Goal: Task Accomplishment & Management: Use online tool/utility

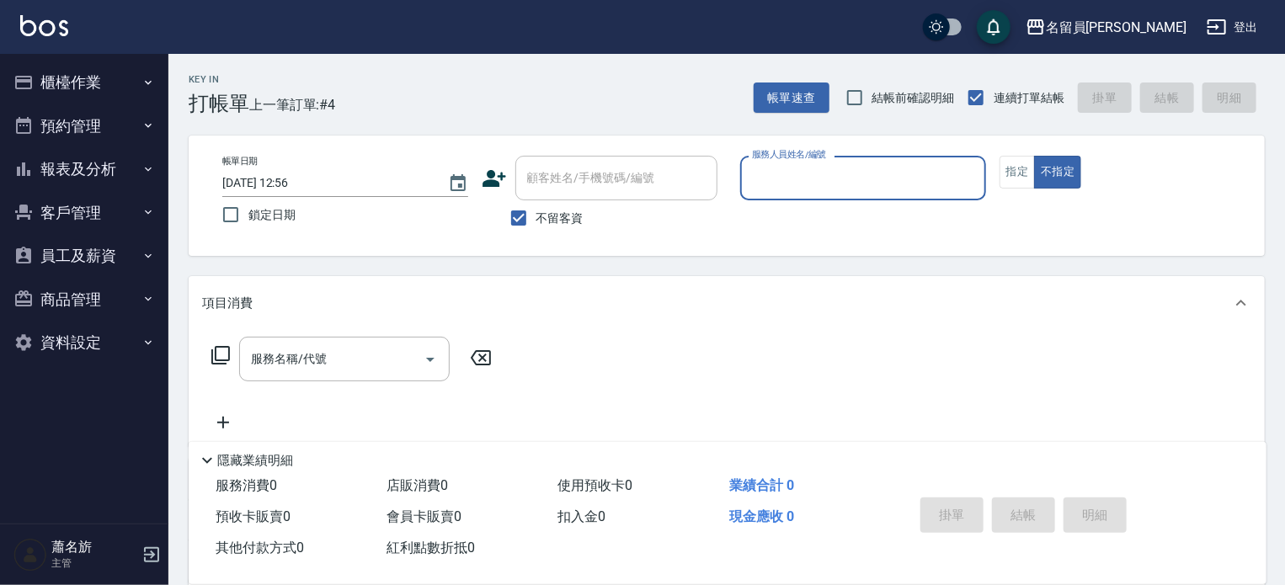
click at [88, 250] on button "員工及薪資" at bounding box center [84, 256] width 155 height 44
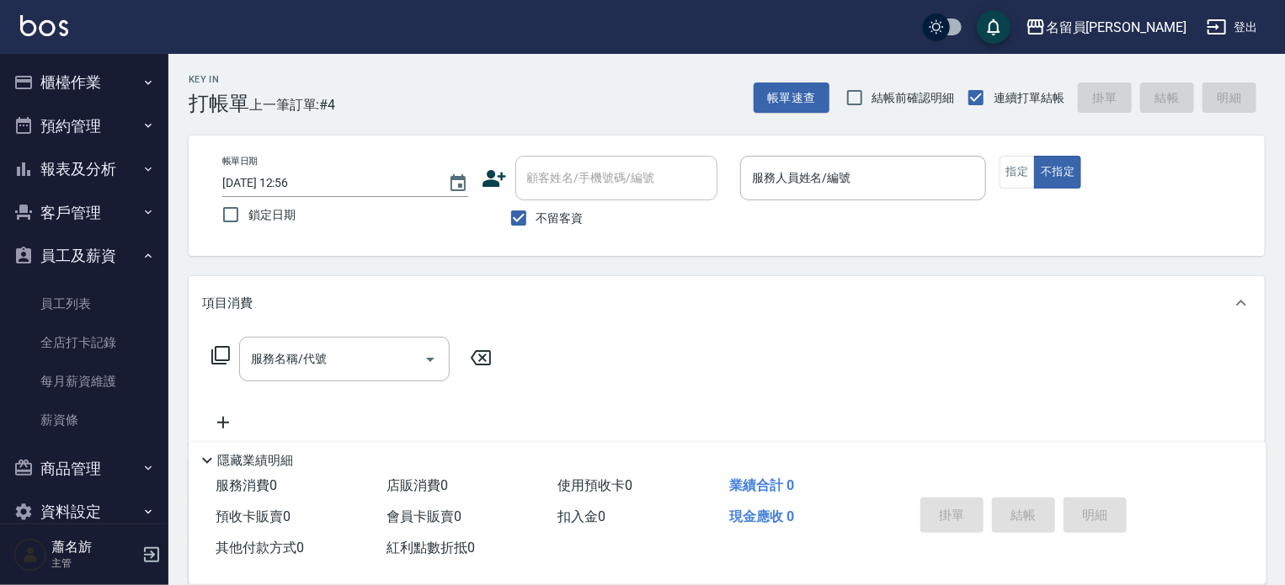
click at [86, 252] on button "員工及薪資" at bounding box center [84, 256] width 155 height 44
click at [91, 225] on button "客戶管理" at bounding box center [84, 213] width 155 height 44
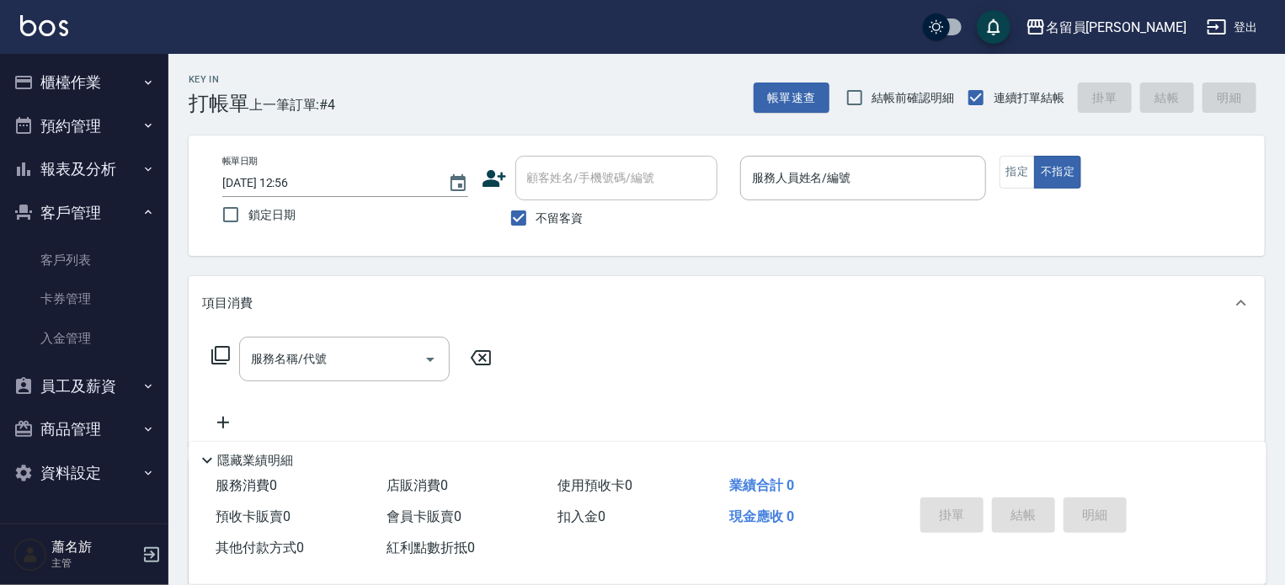
click at [92, 224] on button "客戶管理" at bounding box center [84, 213] width 155 height 44
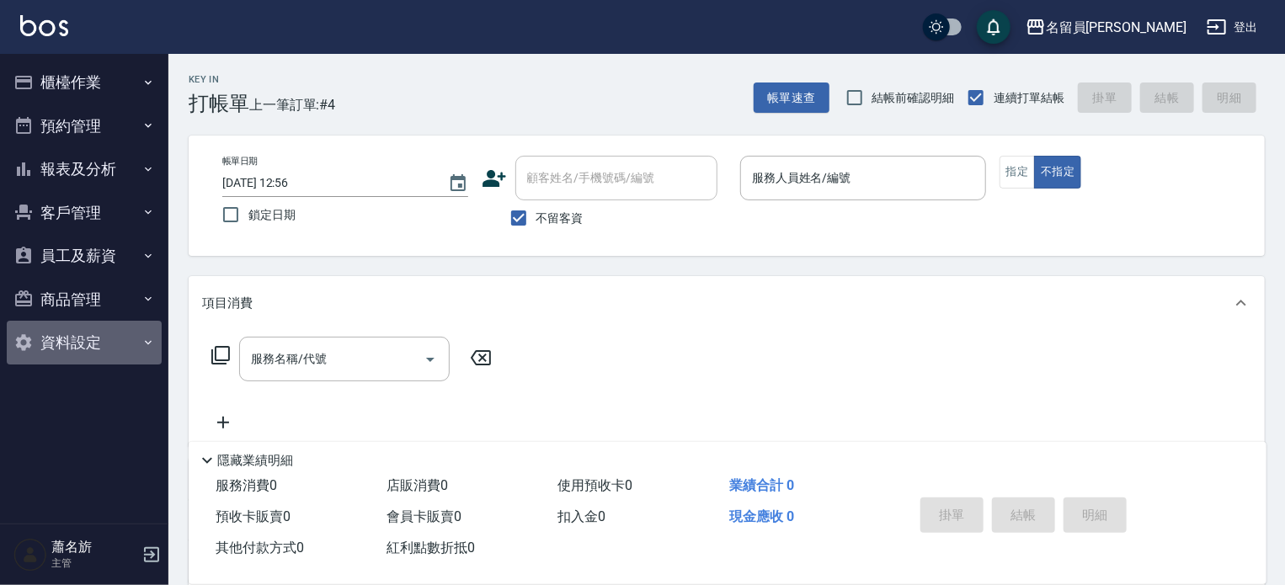
click at [68, 333] on button "資料設定" at bounding box center [84, 343] width 155 height 44
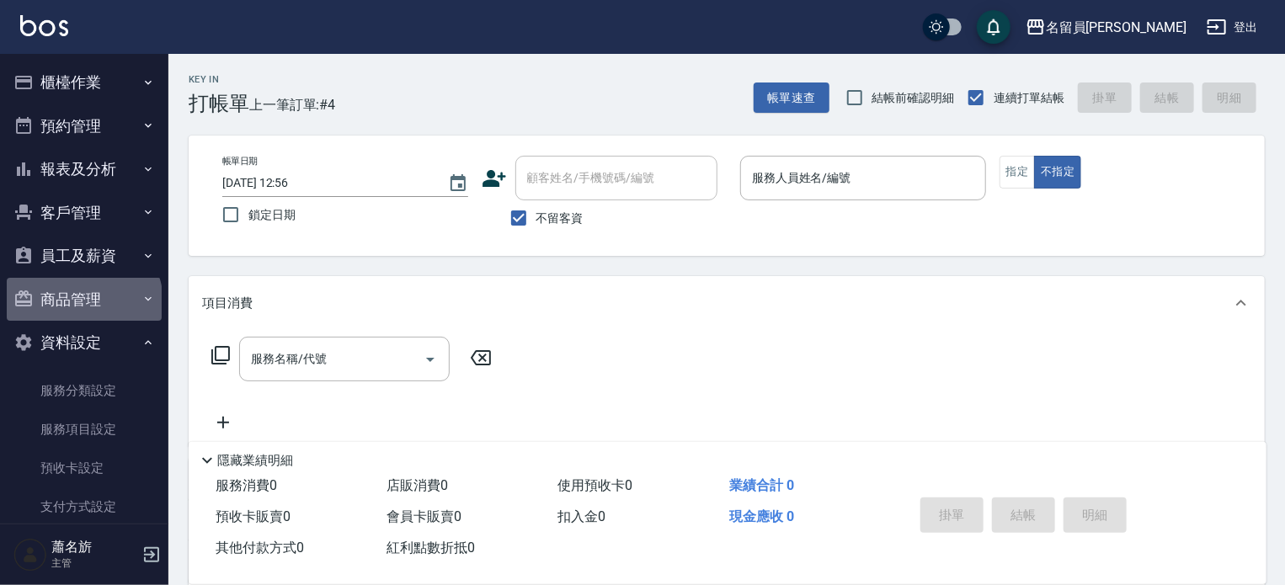
click at [83, 302] on button "商品管理" at bounding box center [84, 300] width 155 height 44
click at [84, 302] on button "商品管理" at bounding box center [84, 300] width 155 height 44
click at [95, 260] on button "員工及薪資" at bounding box center [84, 256] width 155 height 44
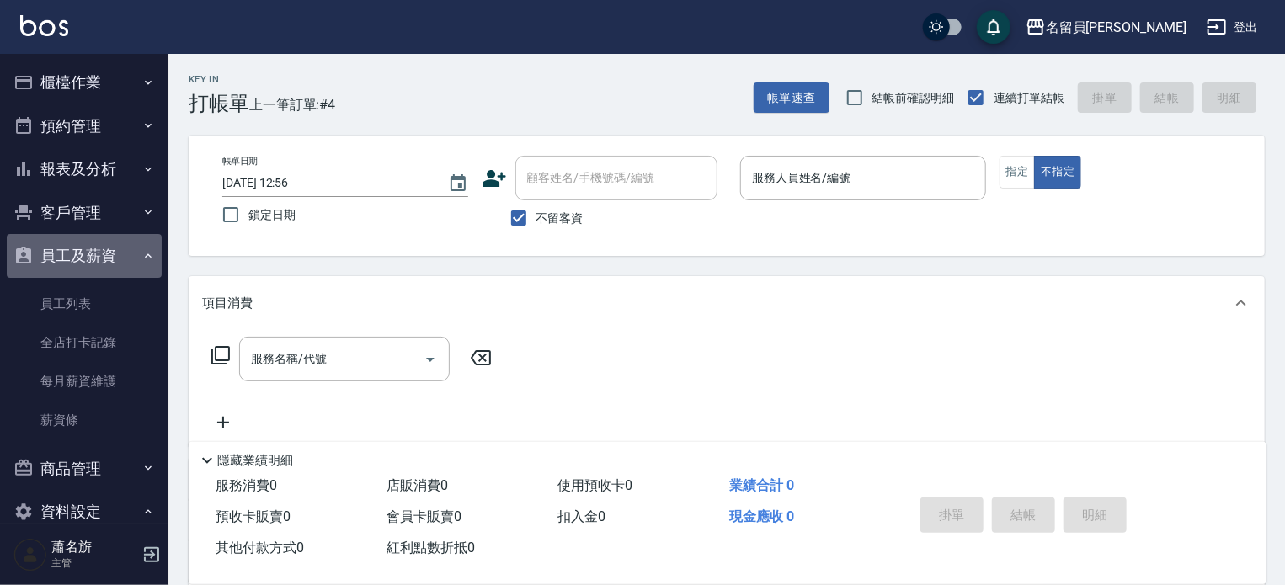
click at [95, 260] on button "員工及薪資" at bounding box center [84, 256] width 155 height 44
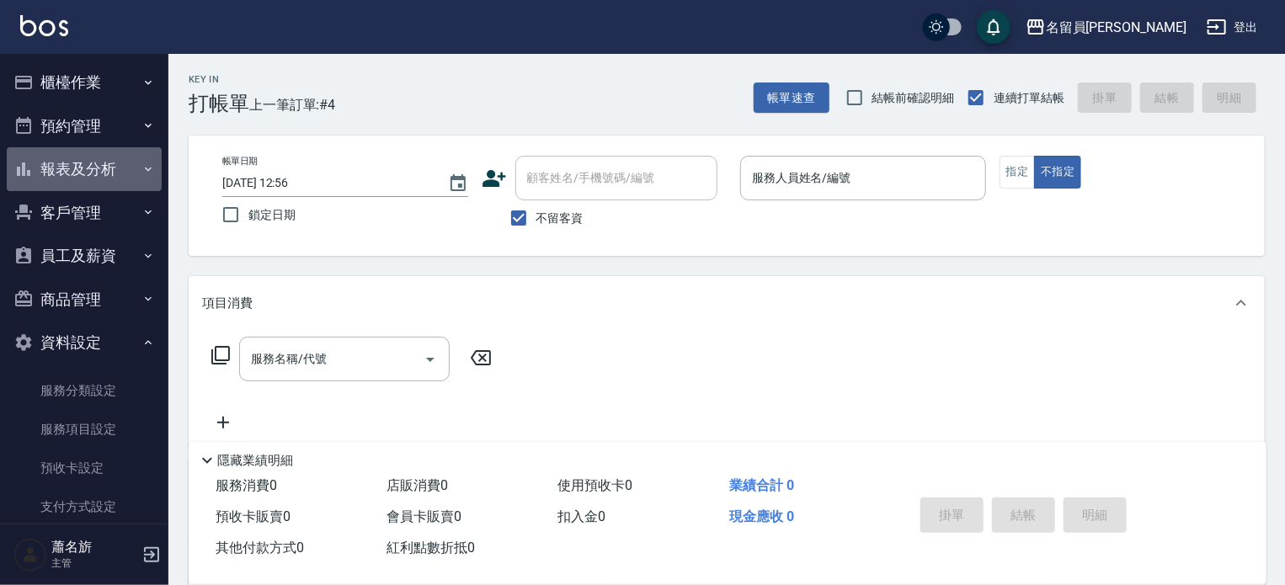
click at [101, 165] on button "報表及分析" at bounding box center [84, 169] width 155 height 44
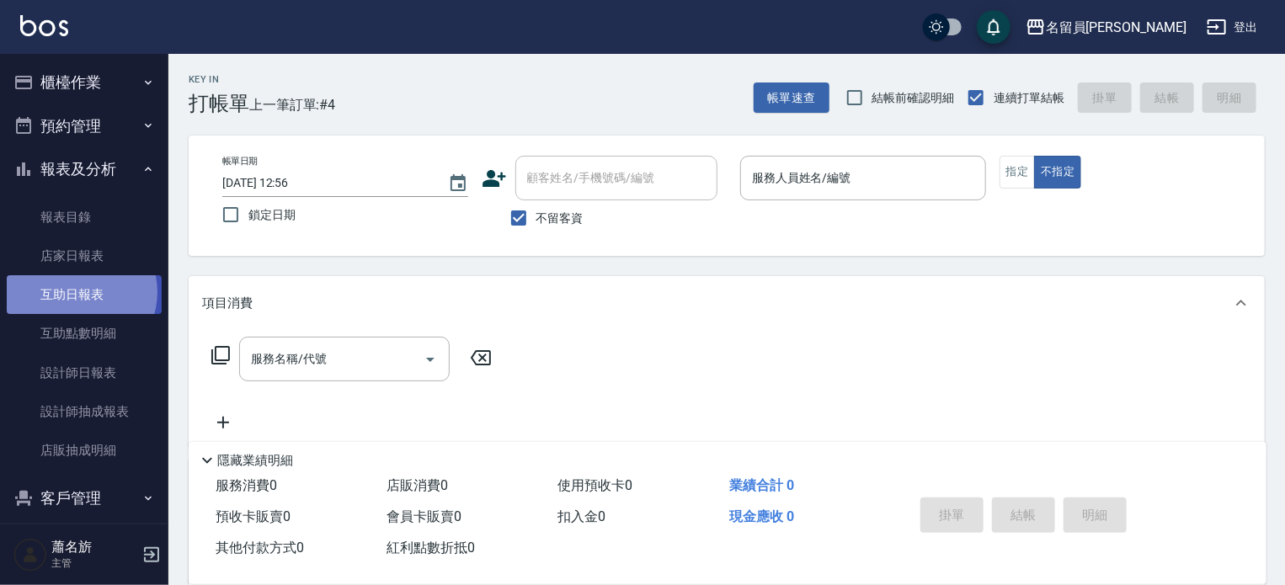
click at [77, 292] on link "互助日報表" at bounding box center [84, 294] width 155 height 39
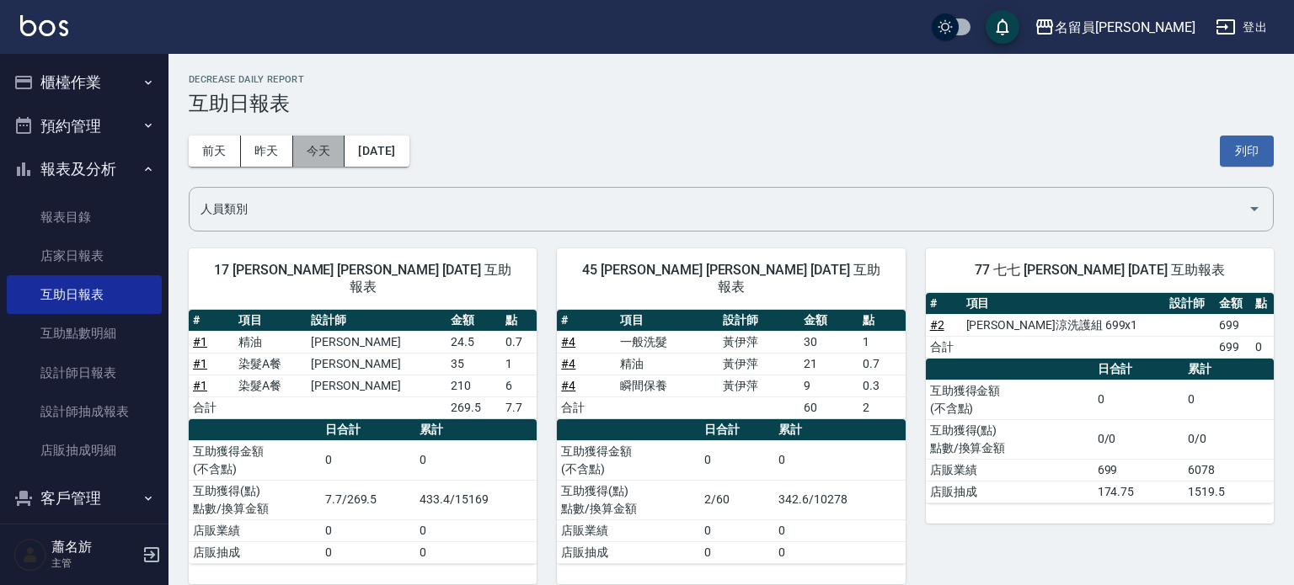
click at [324, 154] on button "今天" at bounding box center [319, 151] width 52 height 31
click at [82, 90] on button "櫃檯作業" at bounding box center [84, 83] width 155 height 44
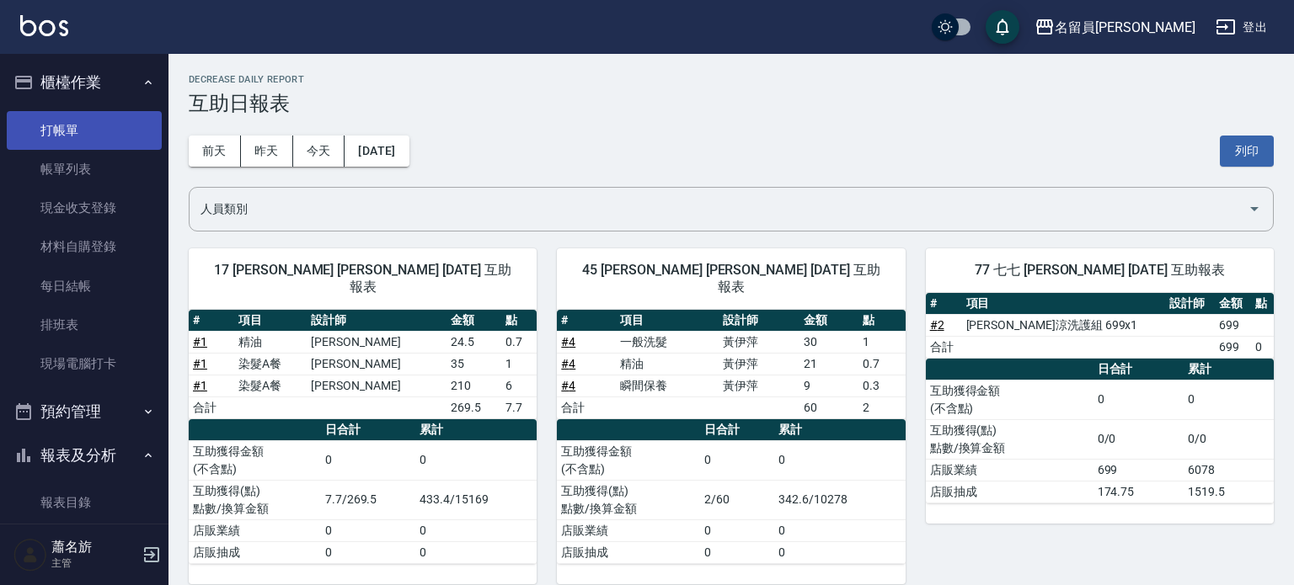
click at [81, 131] on link "打帳單" at bounding box center [84, 130] width 155 height 39
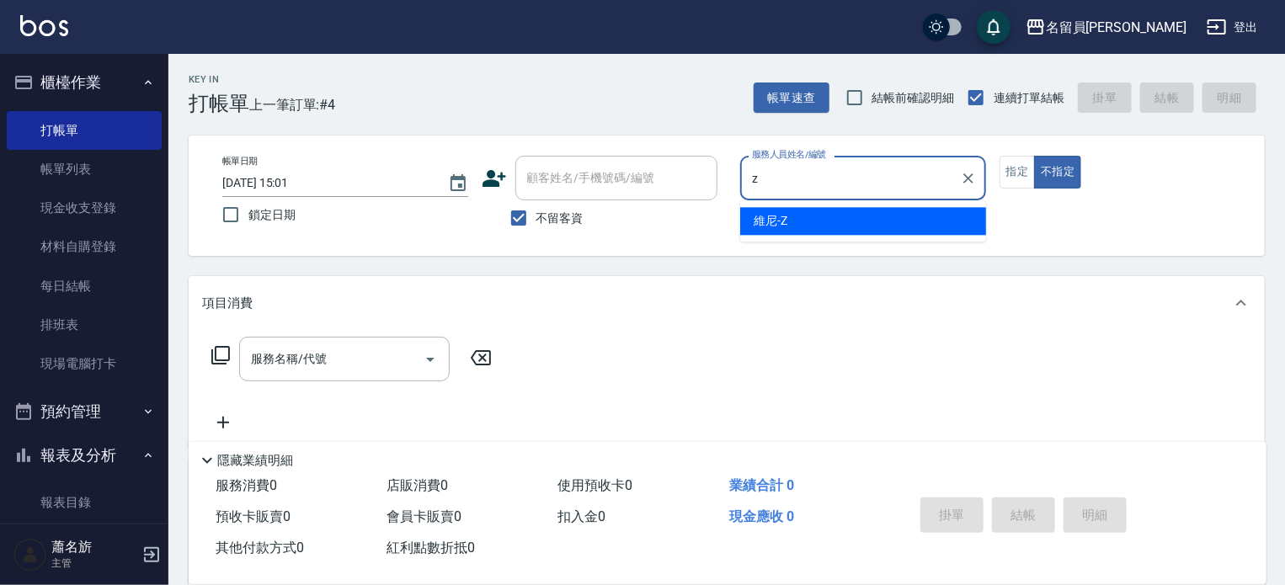
type input "維尼-Z"
type button "false"
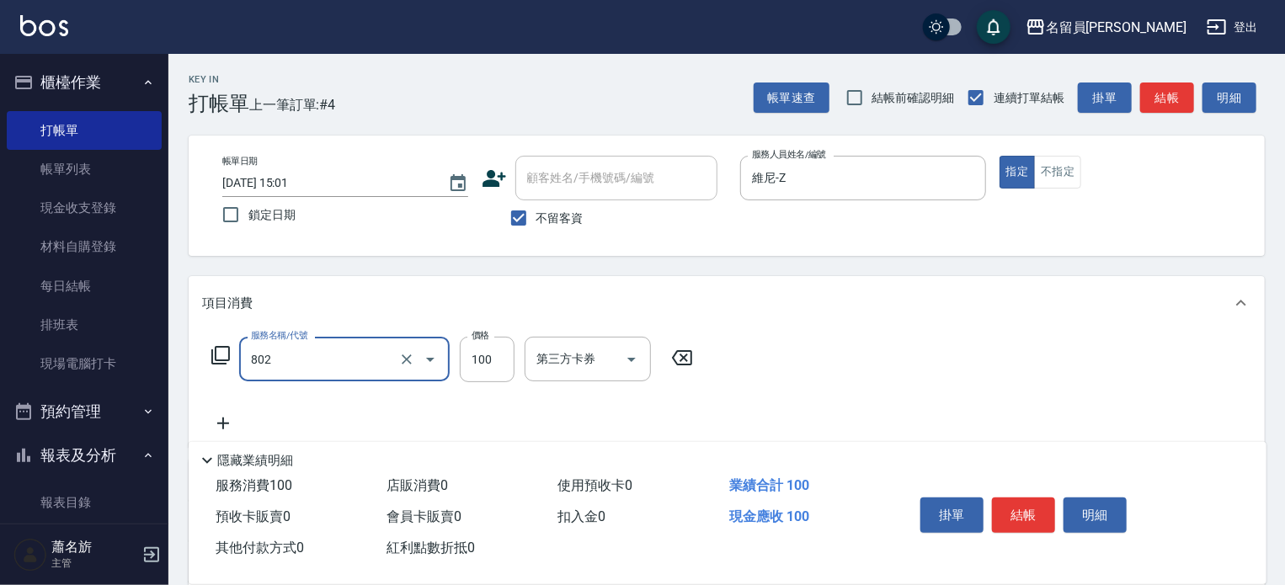
type input "VIP儲值(802)"
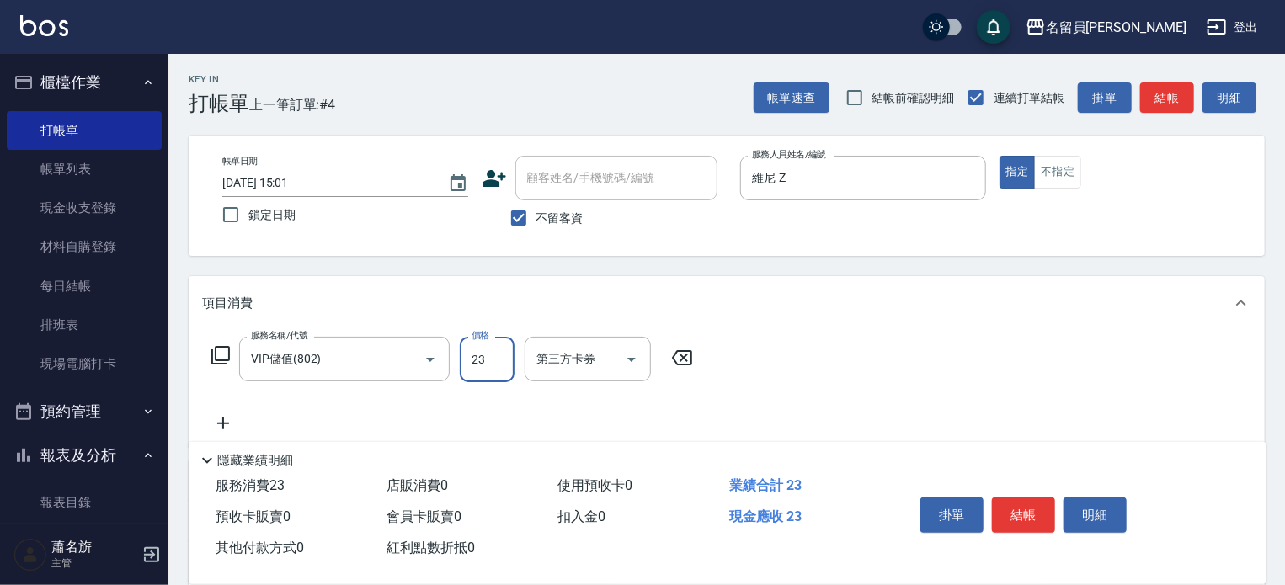
type input "23"
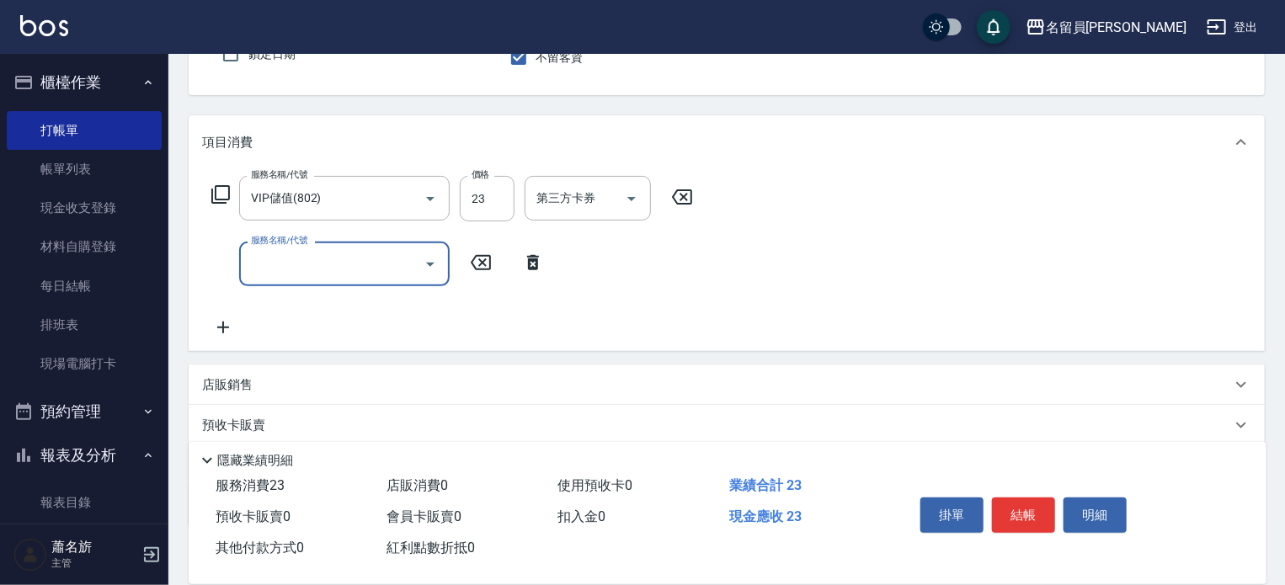
scroll to position [253, 0]
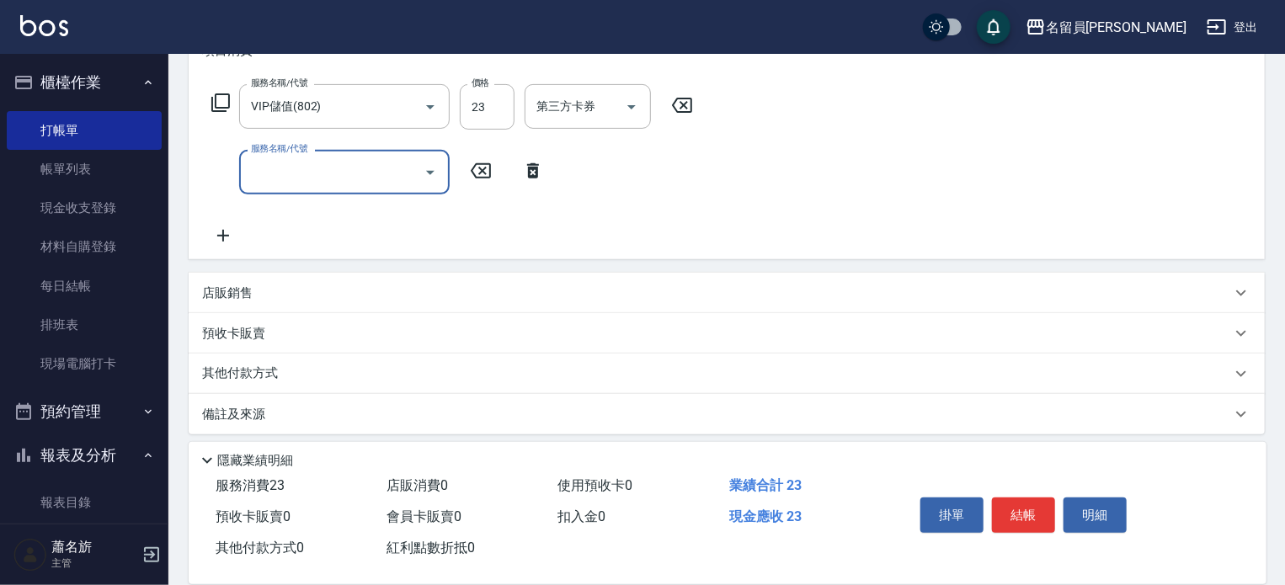
click at [488, 296] on div "店販銷售" at bounding box center [716, 294] width 1029 height 18
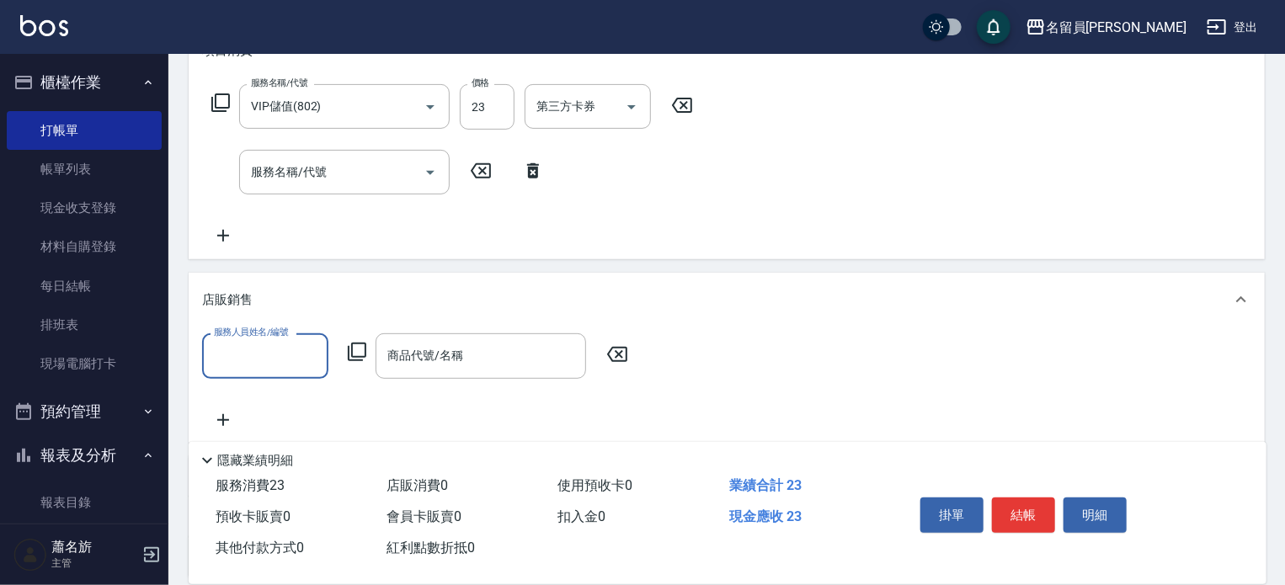
scroll to position [0, 0]
type input "維尼-Z"
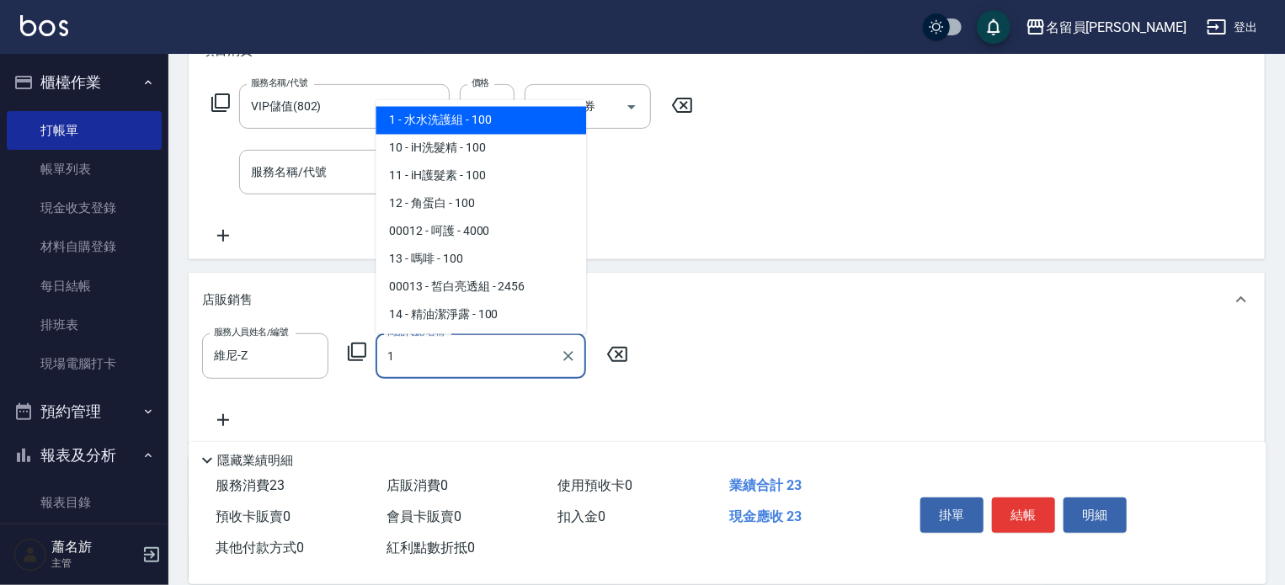
type input "水水洗護組"
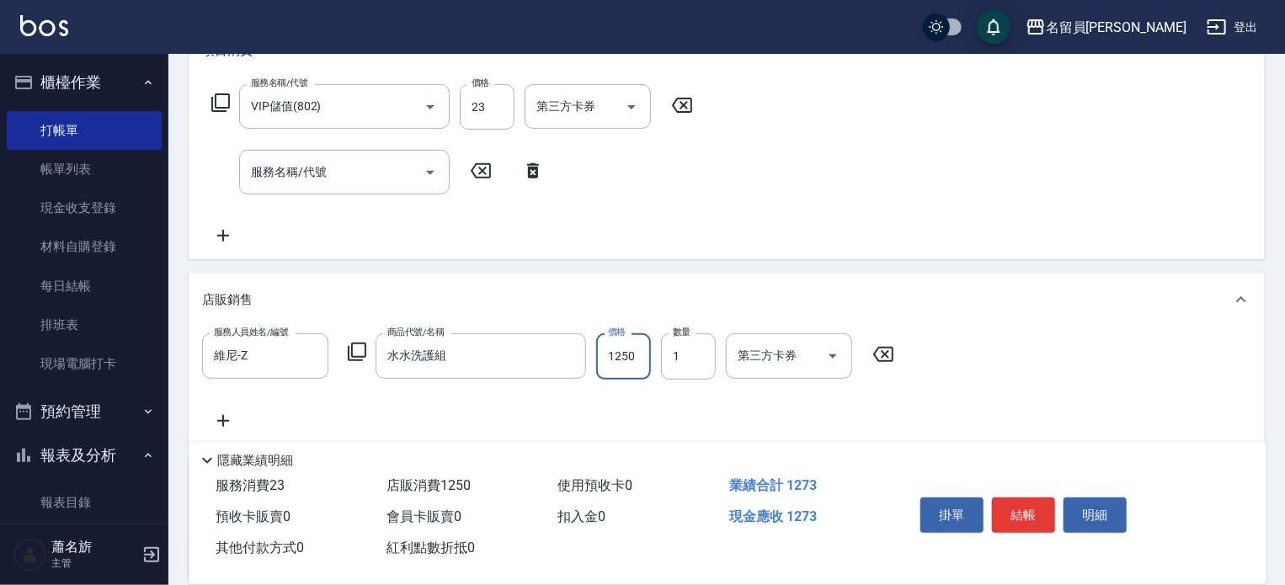
type input "1250"
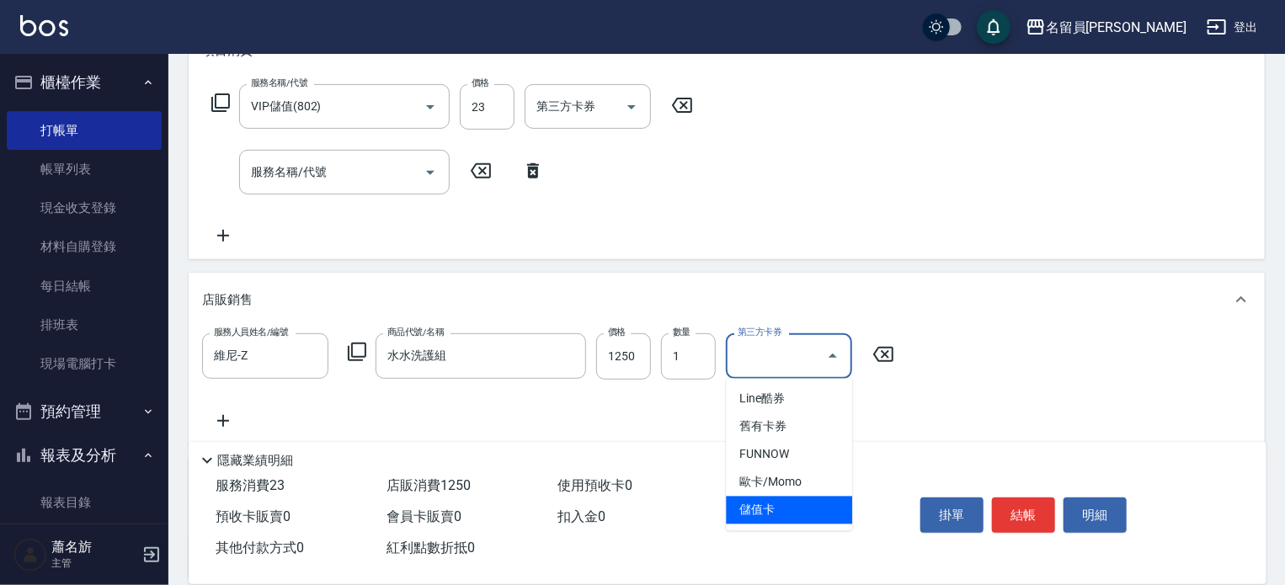
type input "儲值卡"
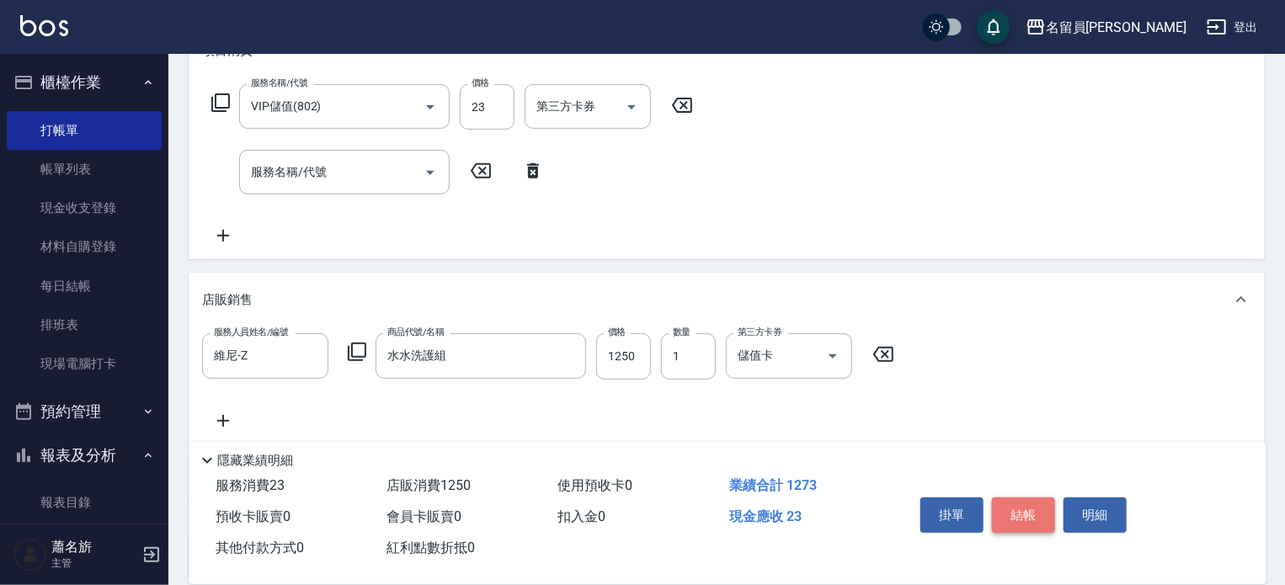
click at [1014, 516] on button "結帳" at bounding box center [1023, 515] width 63 height 35
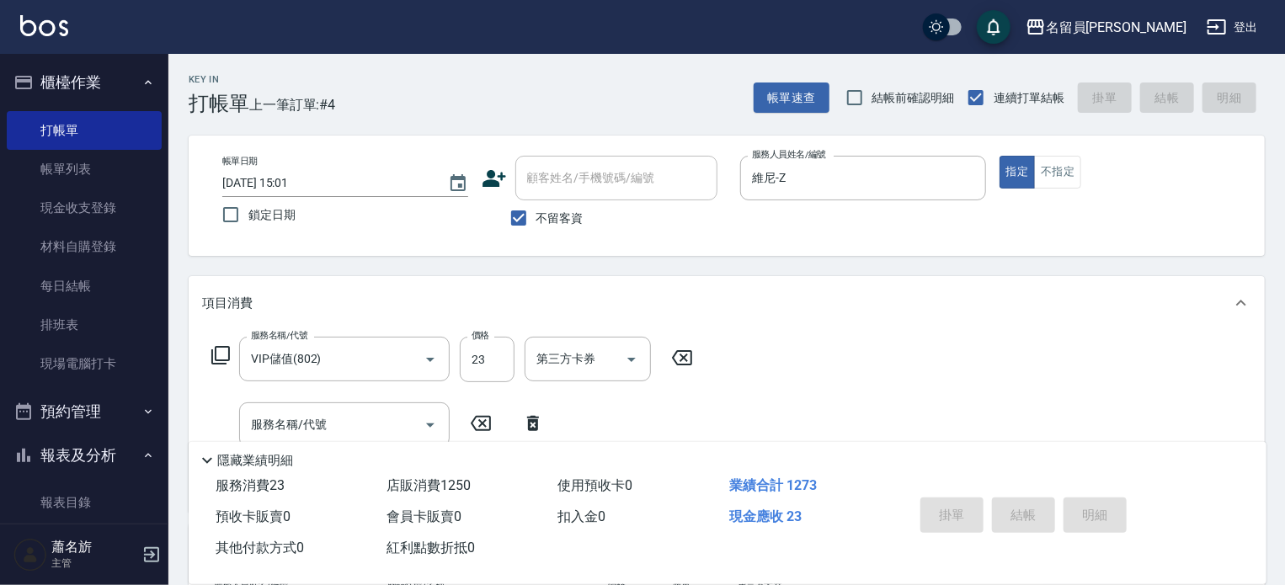
type input "[DATE] 15:28"
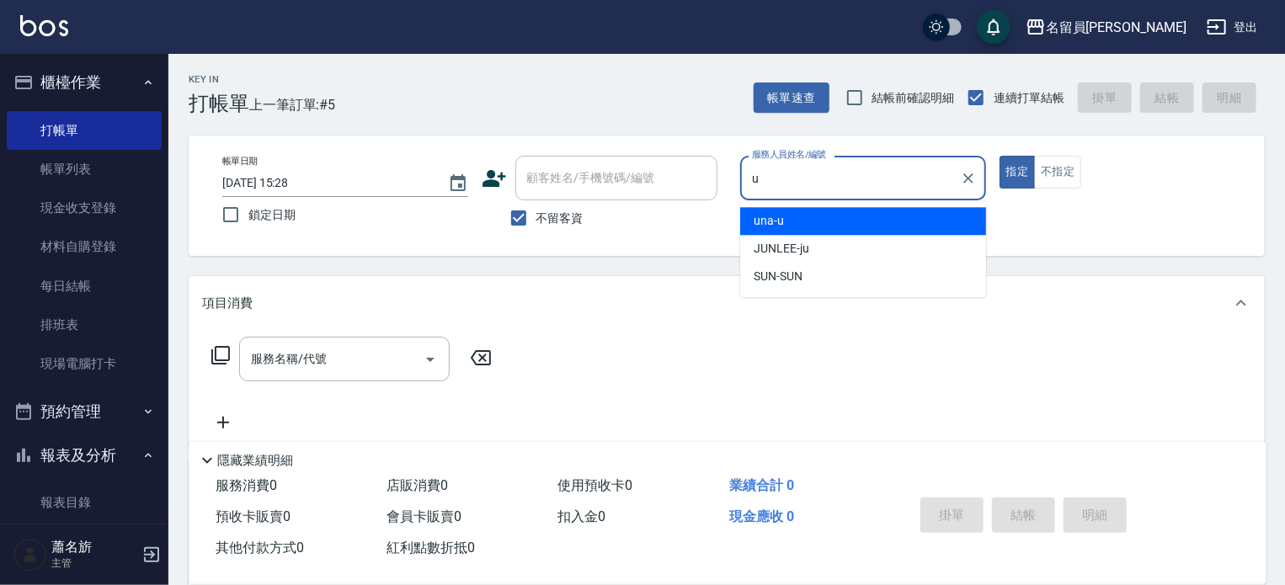
type input "una-u"
type button "true"
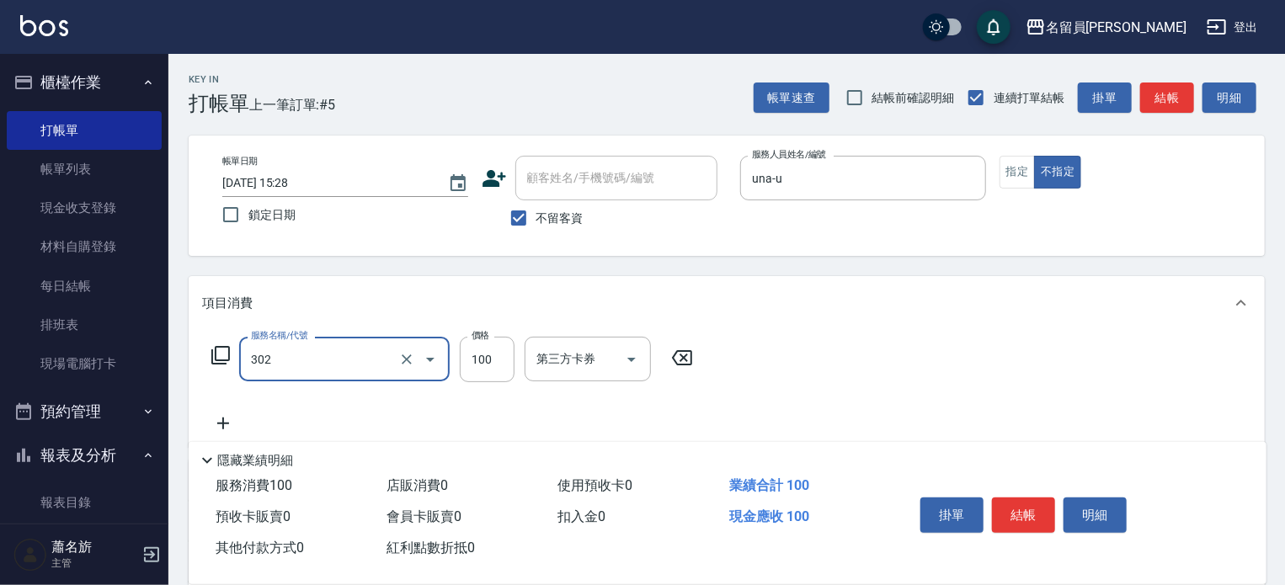
type input "剪髮(302)"
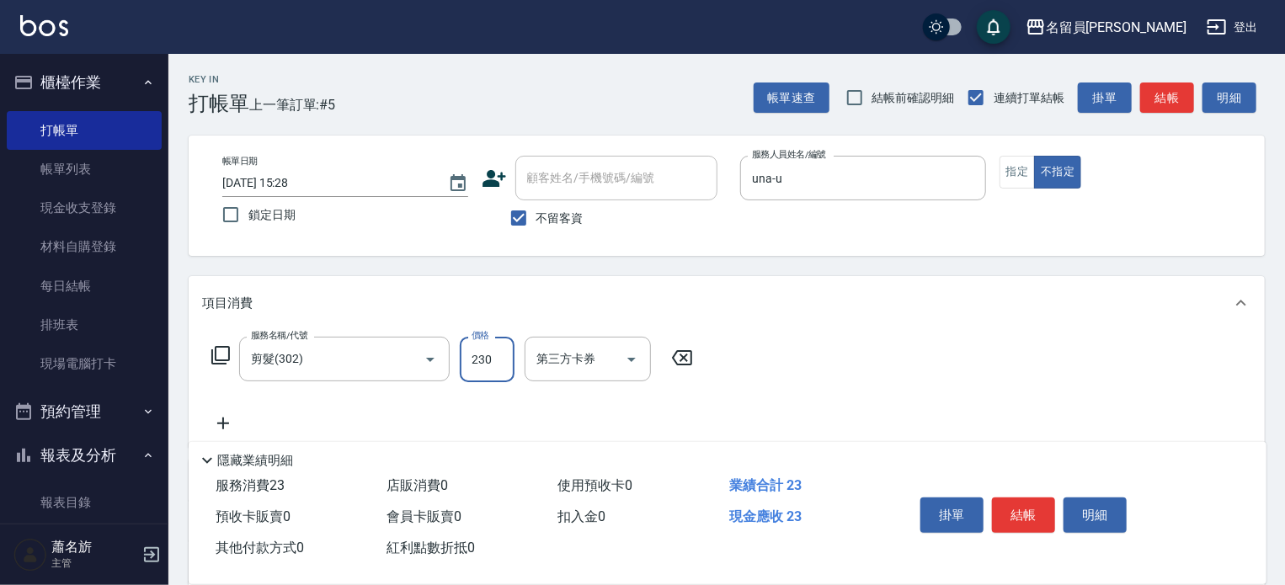
type input "230"
click at [1018, 510] on button "結帳" at bounding box center [1023, 515] width 63 height 35
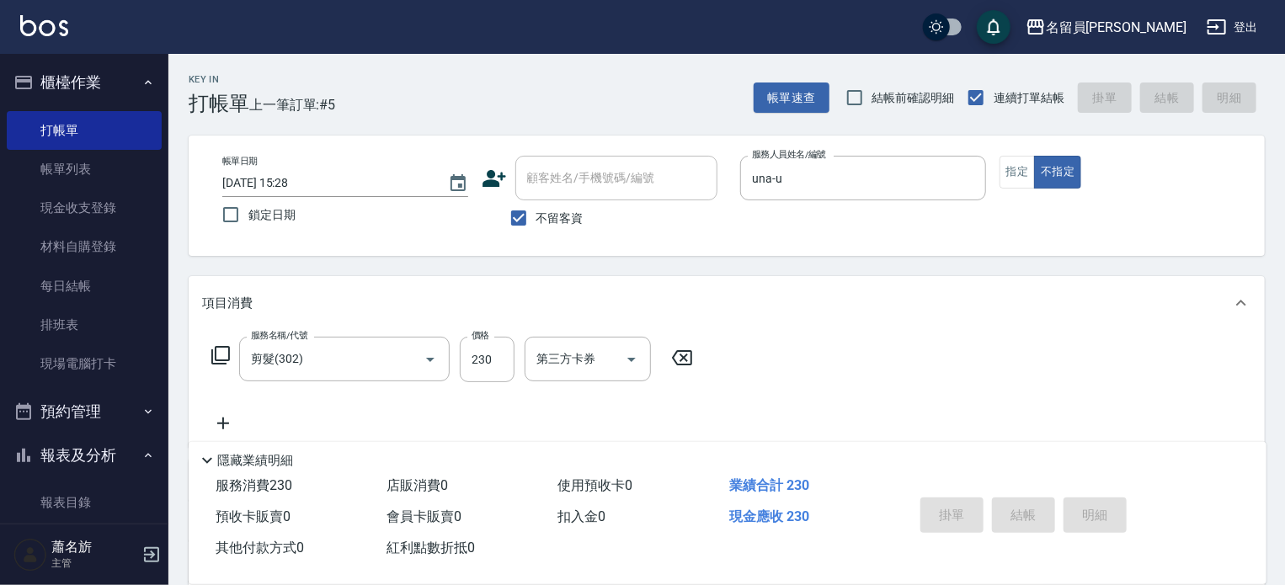
type input "[DATE] 15:29"
click at [1263, 342] on div "服務名稱/代號 服務名稱/代號" at bounding box center [727, 388] width 1076 height 116
click at [935, 184] on input "服務人員姓名/編號" at bounding box center [863, 177] width 231 height 29
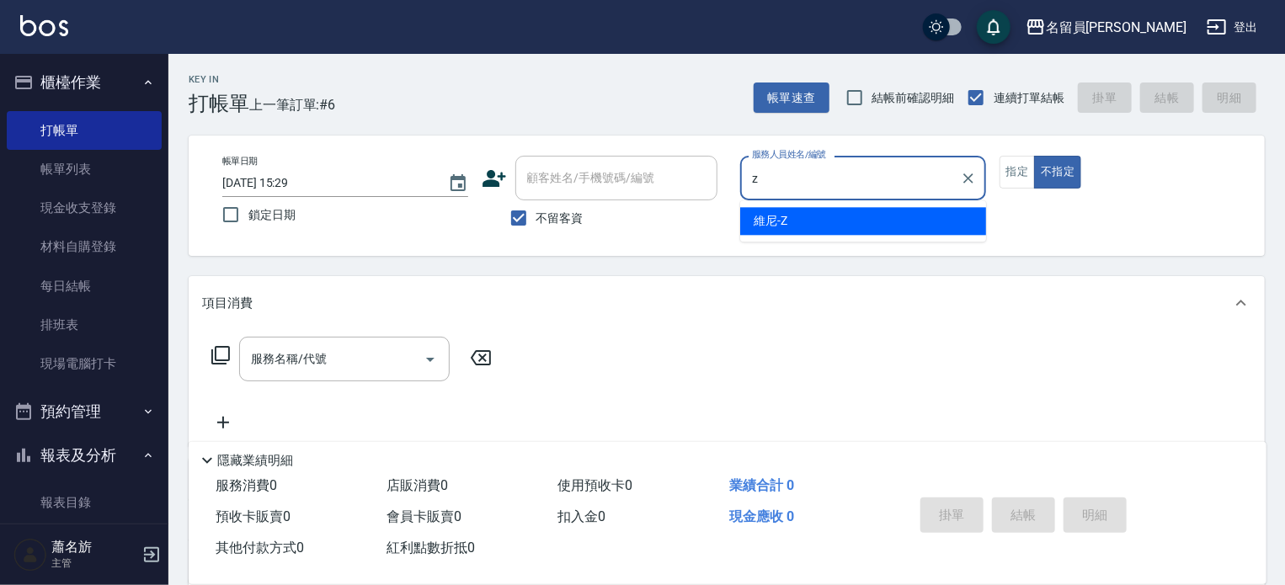
type input "維尼-Z"
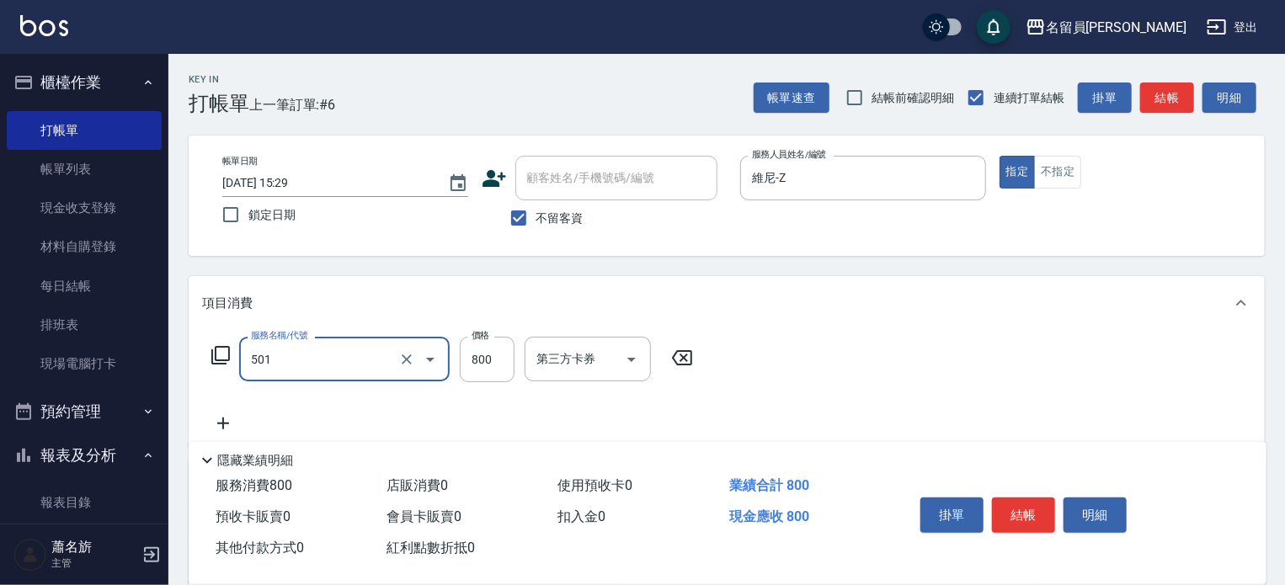
type input "染髮(501)"
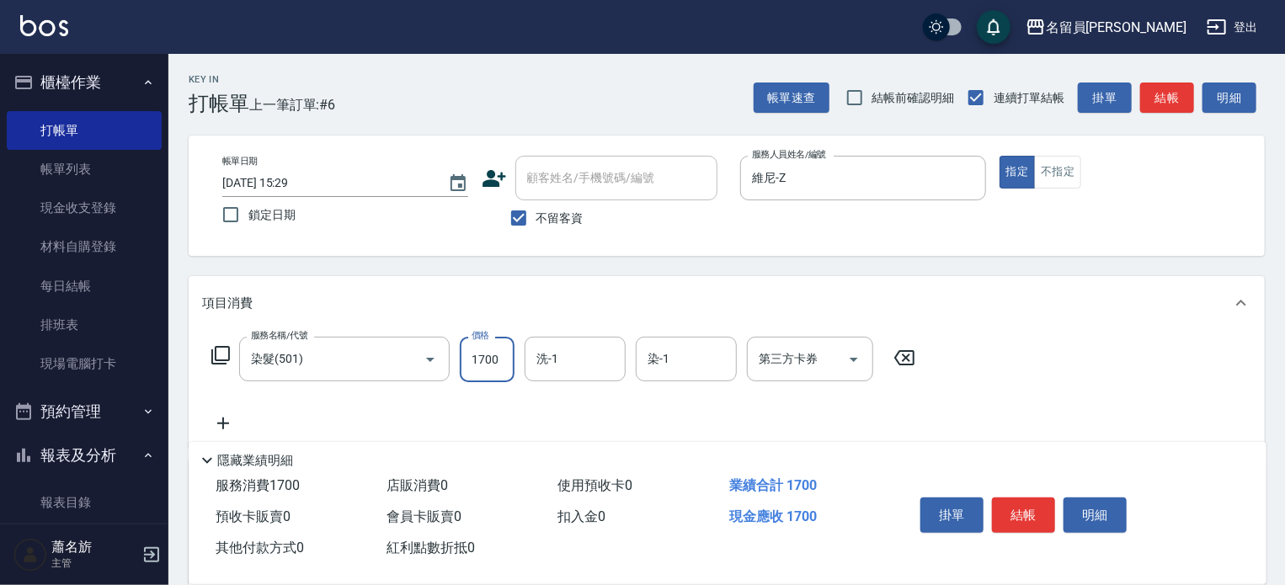
type input "1700"
type input "[PERSON_NAME]-45"
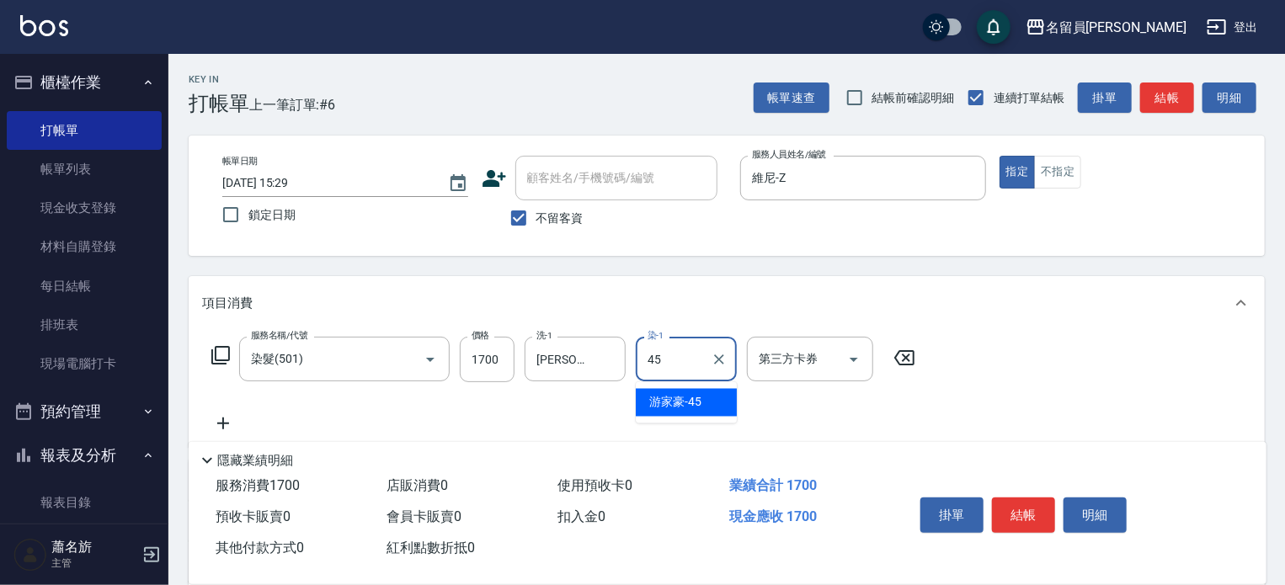
type input "[PERSON_NAME]-45"
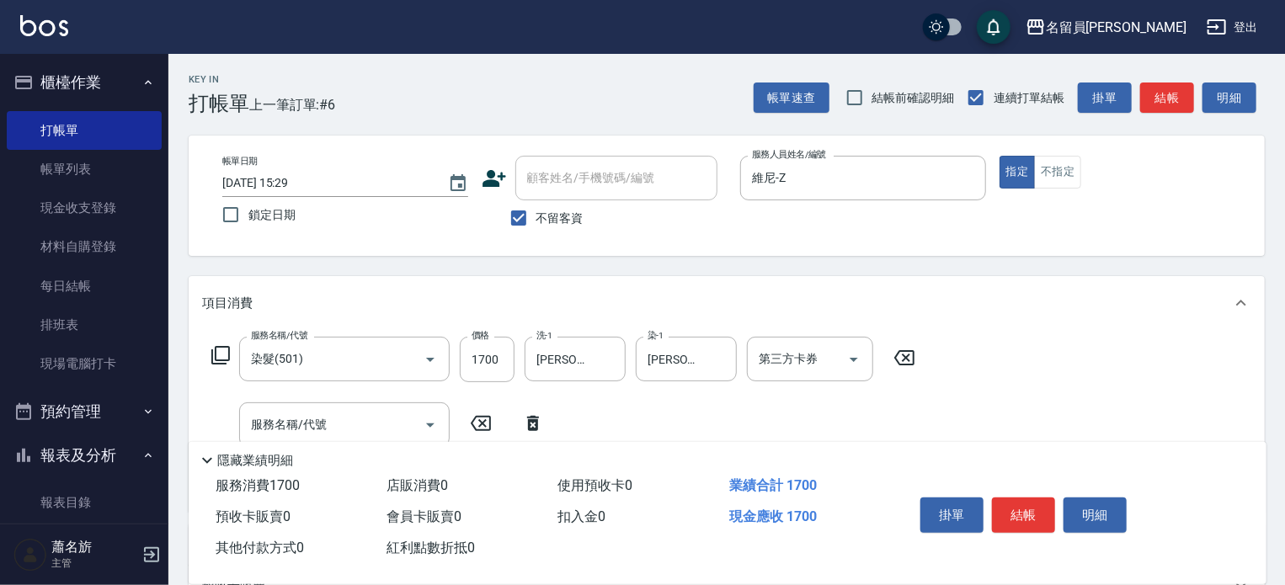
click at [212, 355] on icon at bounding box center [220, 355] width 19 height 19
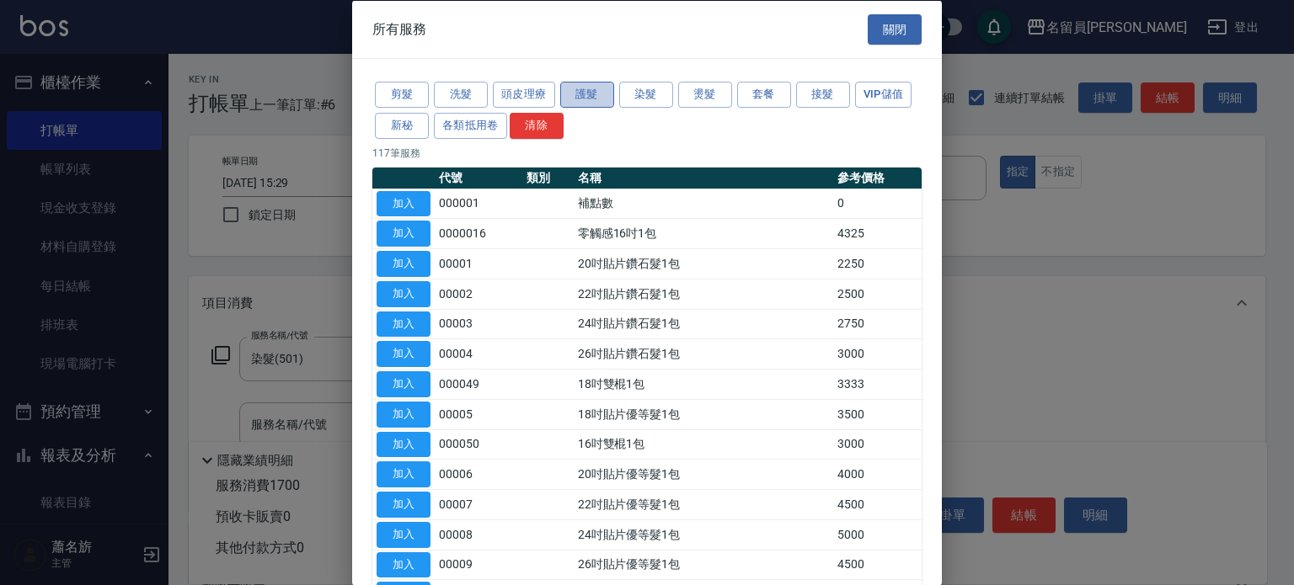
click at [588, 97] on button "護髮" at bounding box center [587, 95] width 54 height 26
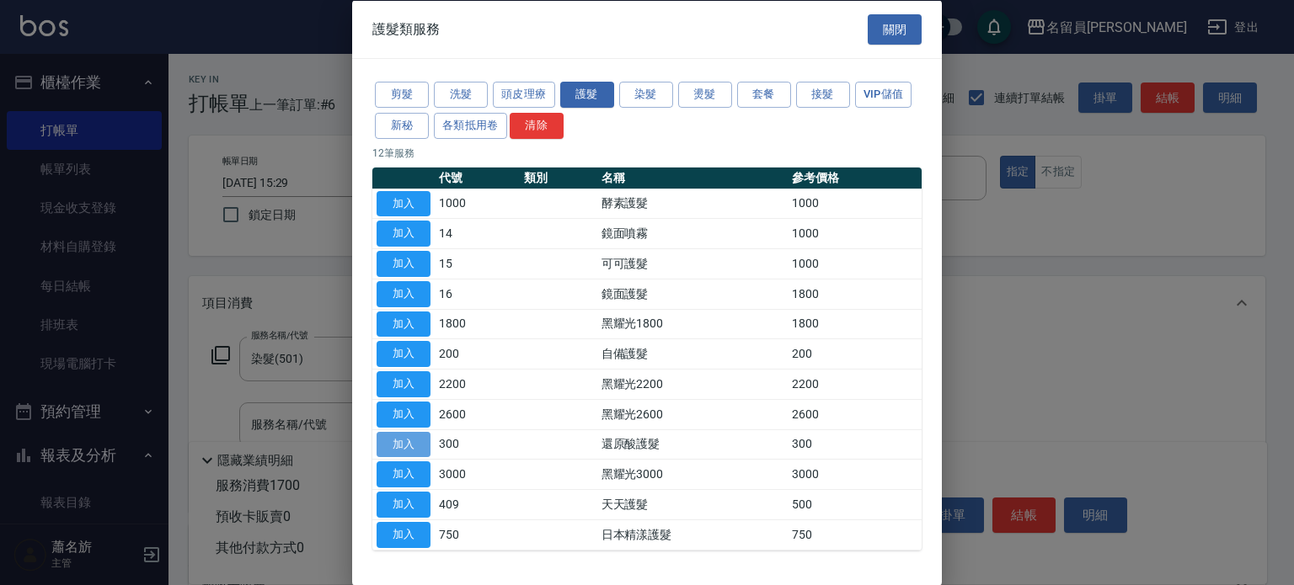
click at [421, 447] on button "加入" at bounding box center [403, 444] width 54 height 26
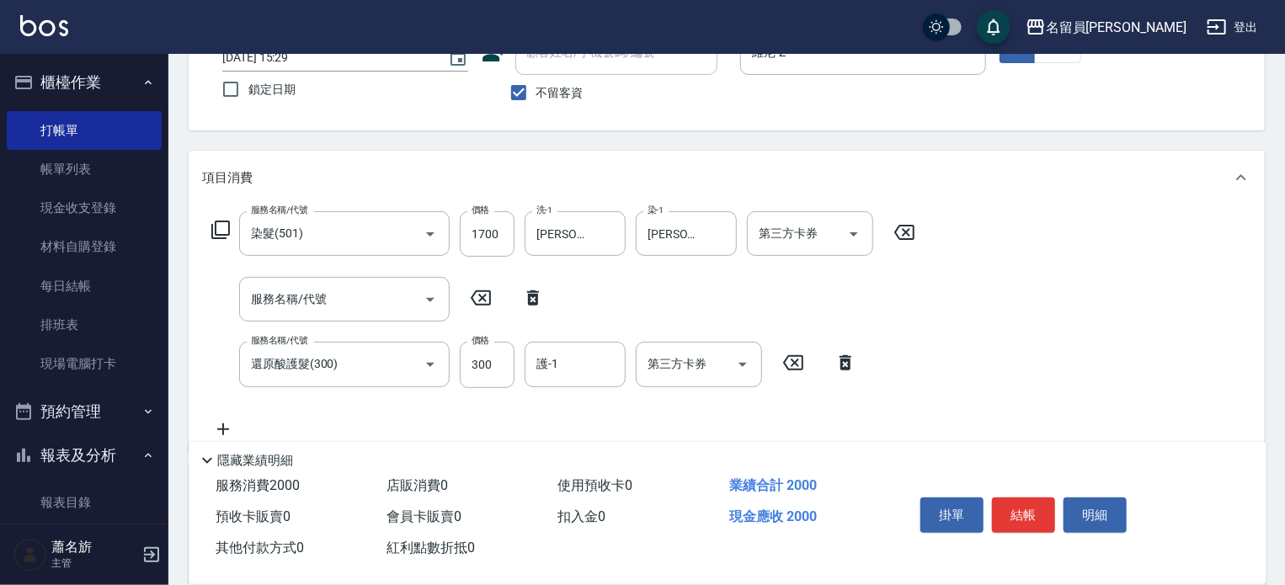
scroll to position [253, 0]
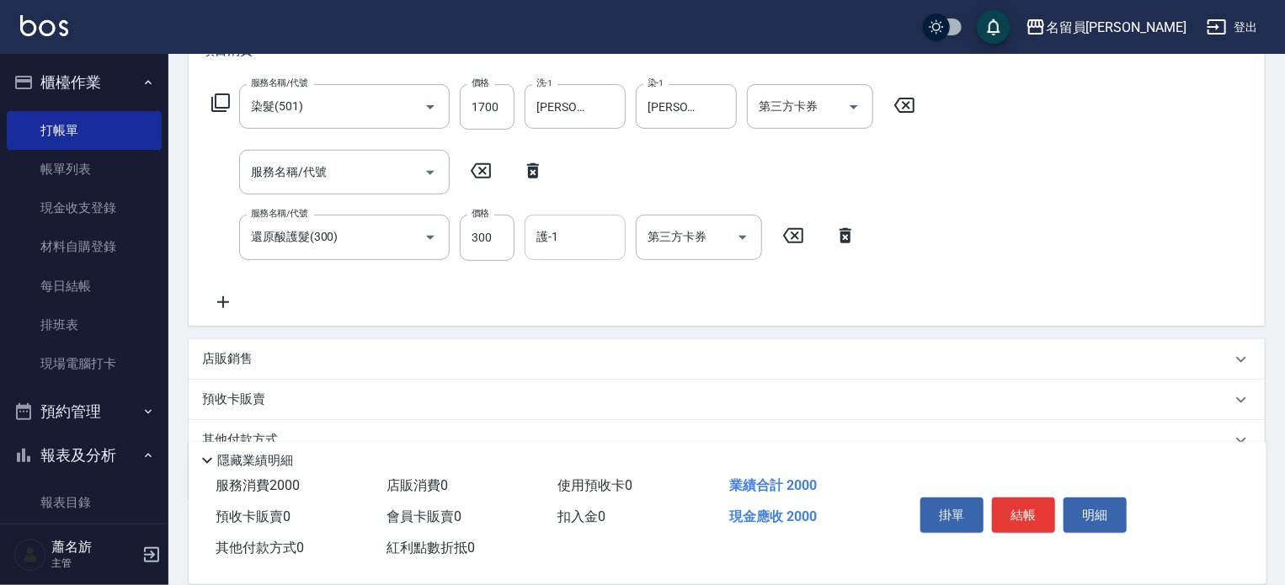
click at [586, 244] on input "護-1" at bounding box center [575, 236] width 86 height 29
type input "[PERSON_NAME]-45"
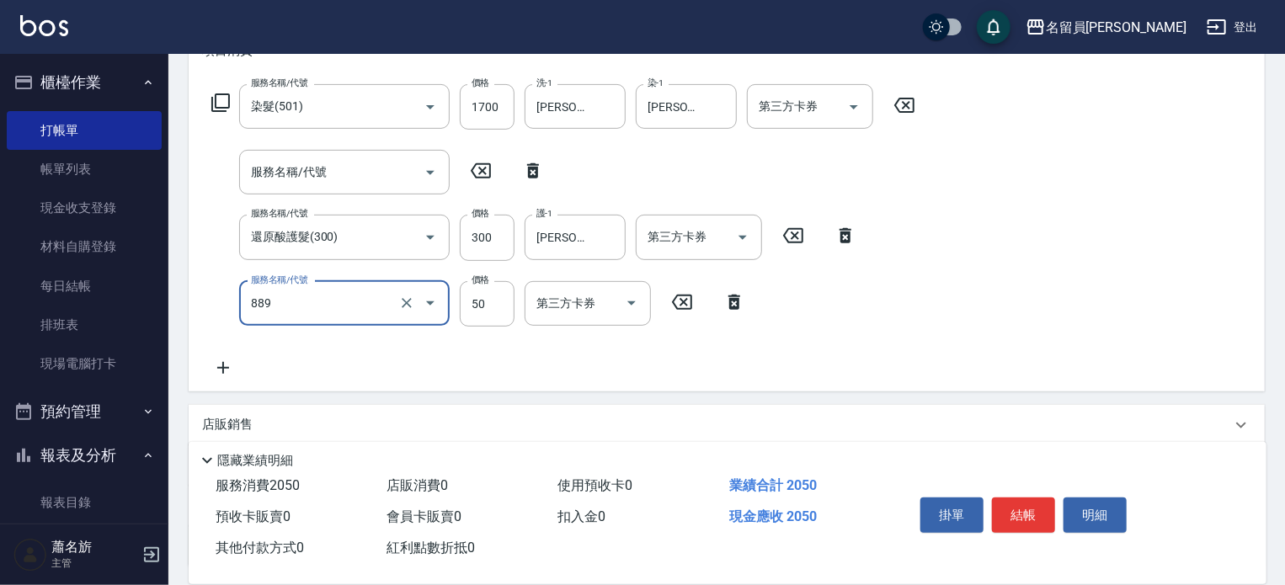
type input "精油(889)"
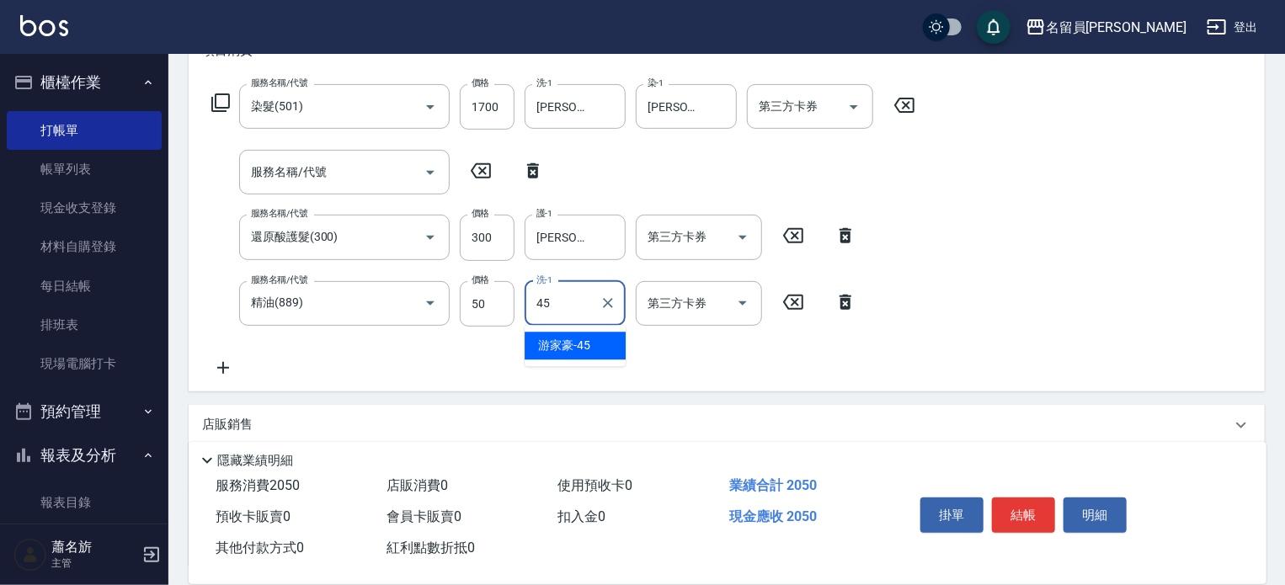
type input "[PERSON_NAME]-45"
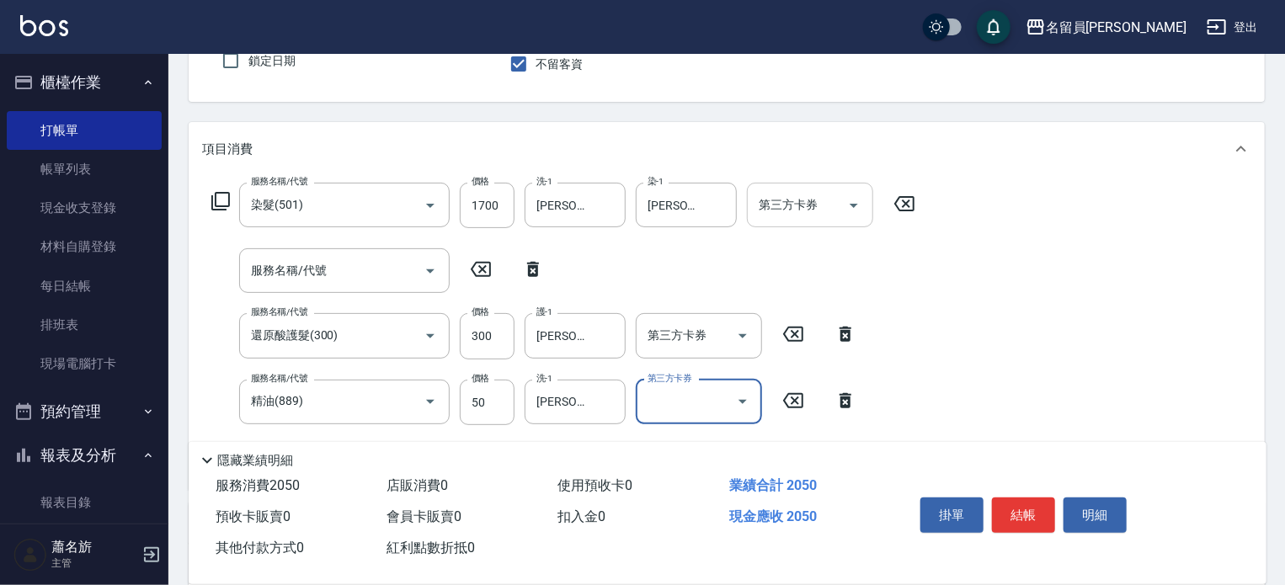
scroll to position [0, 0]
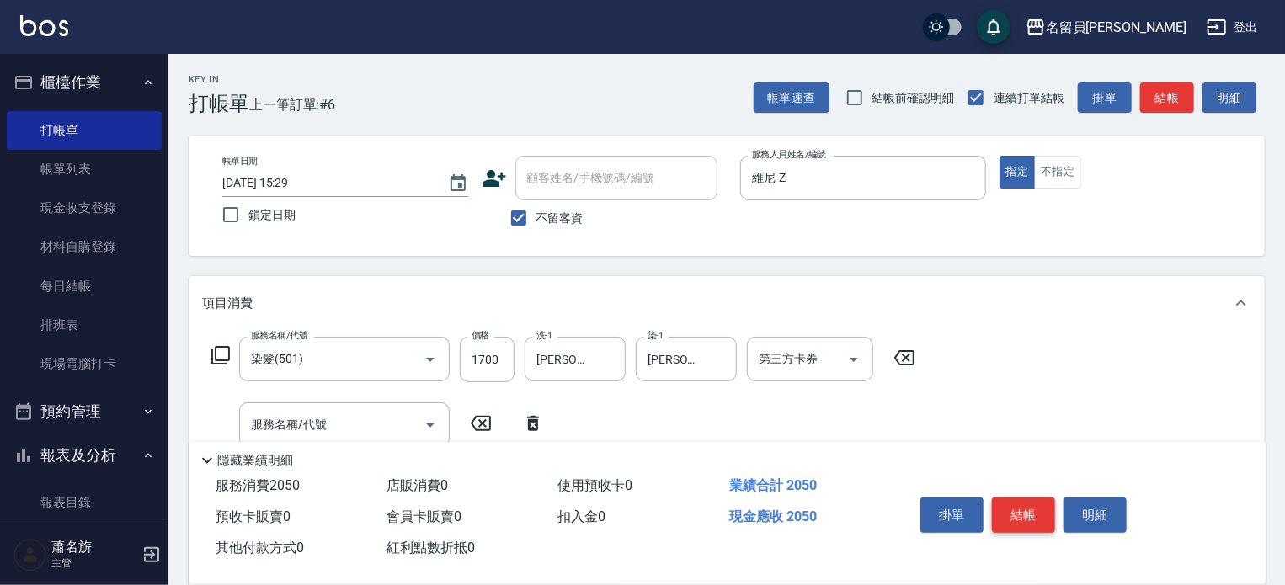
click at [1008, 510] on button "結帳" at bounding box center [1023, 515] width 63 height 35
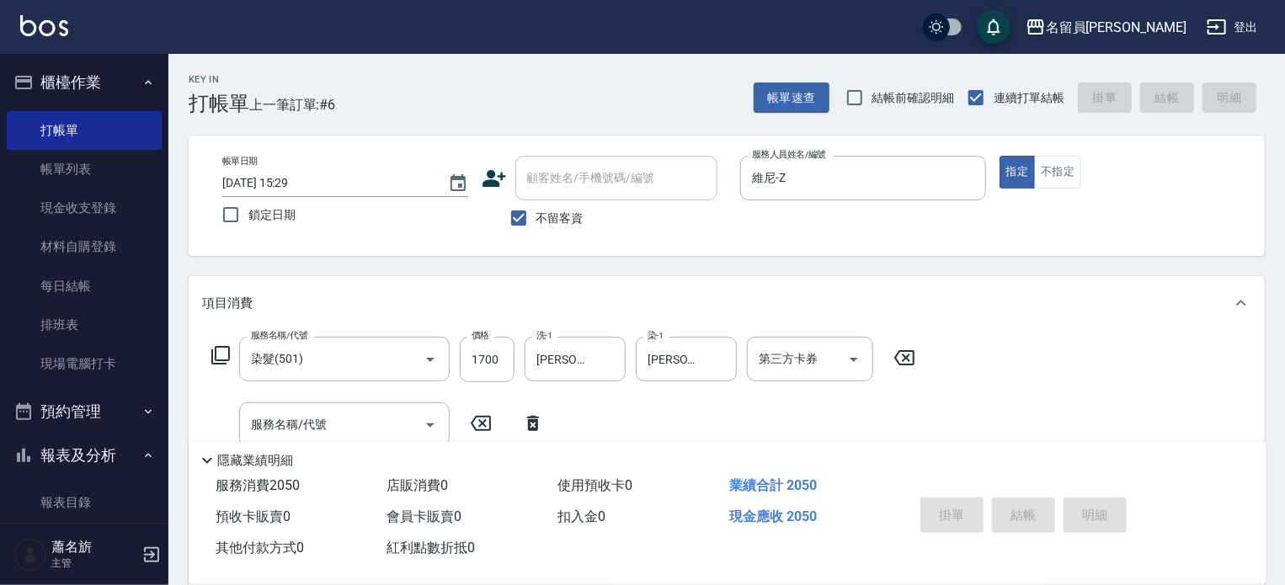
type input "[DATE] 15:30"
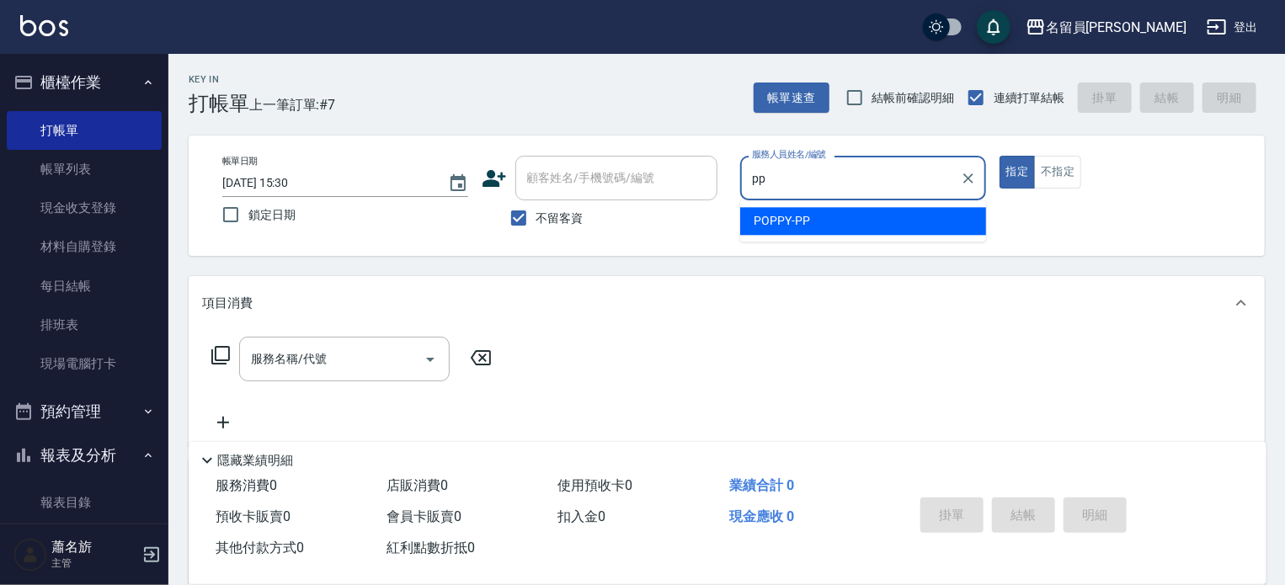
type input "POPPY-PP"
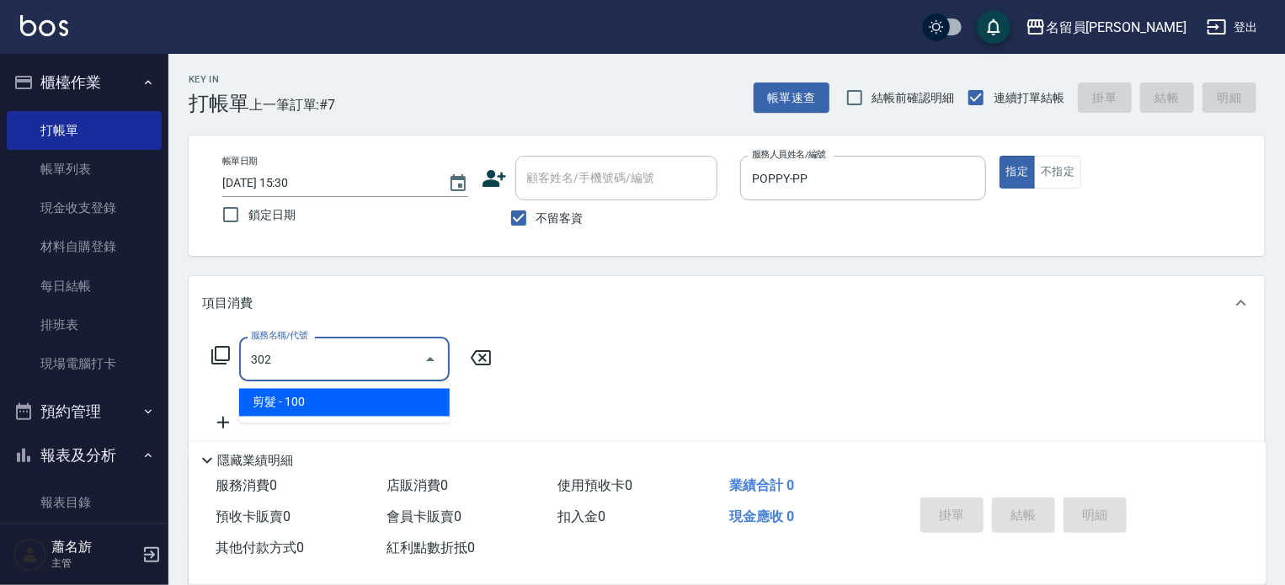
type input "剪髮(302)"
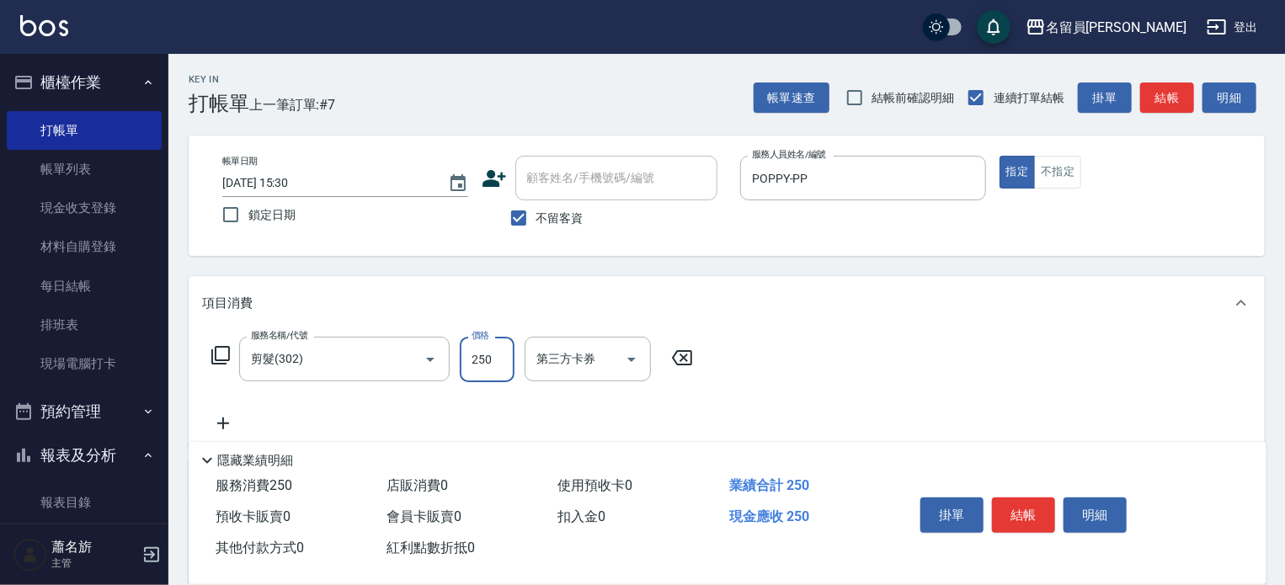
type input "250"
click at [1007, 520] on button "結帳" at bounding box center [1023, 515] width 63 height 35
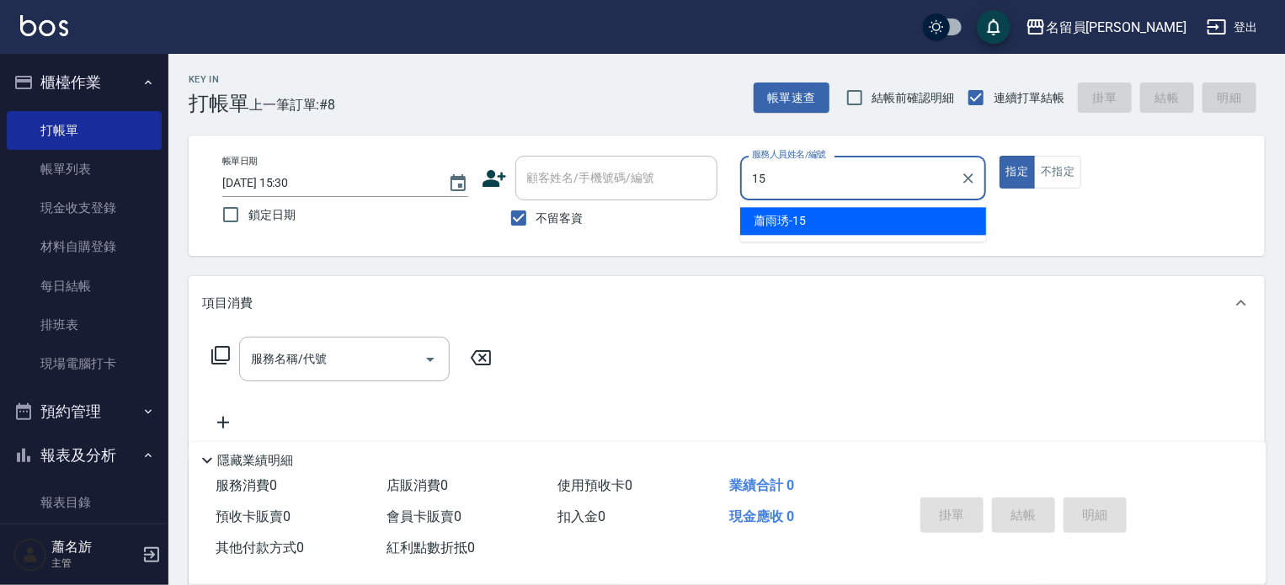
type input "[PERSON_NAME]-15"
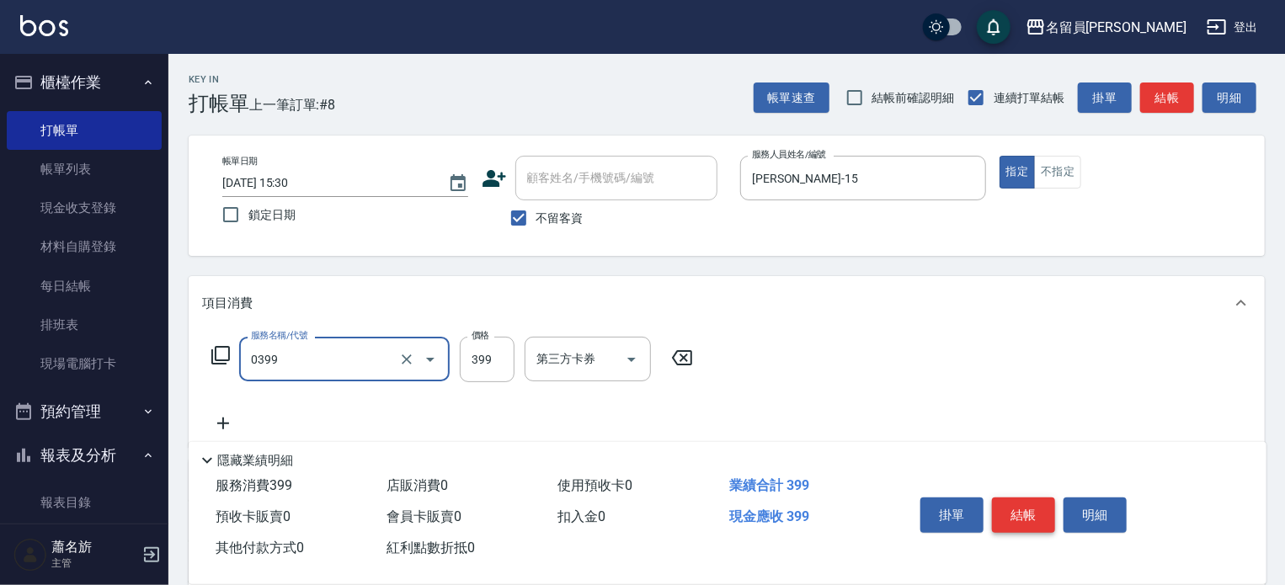
type input "海鹽SPA(0399)"
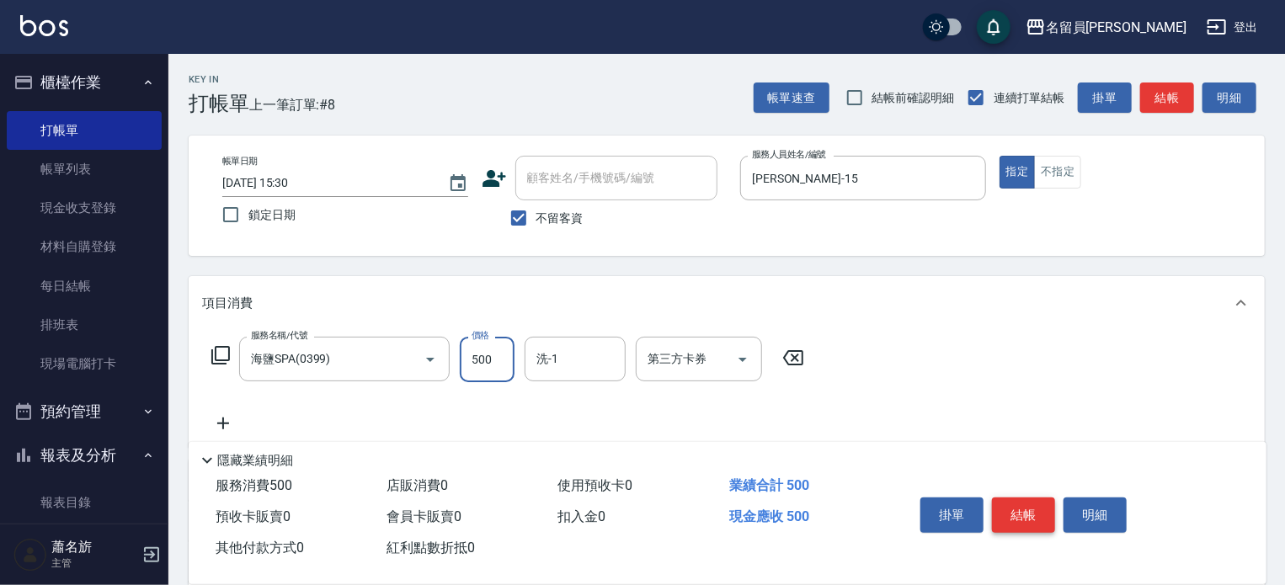
type input "500"
click at [1007, 520] on button "結帳" at bounding box center [1023, 515] width 63 height 35
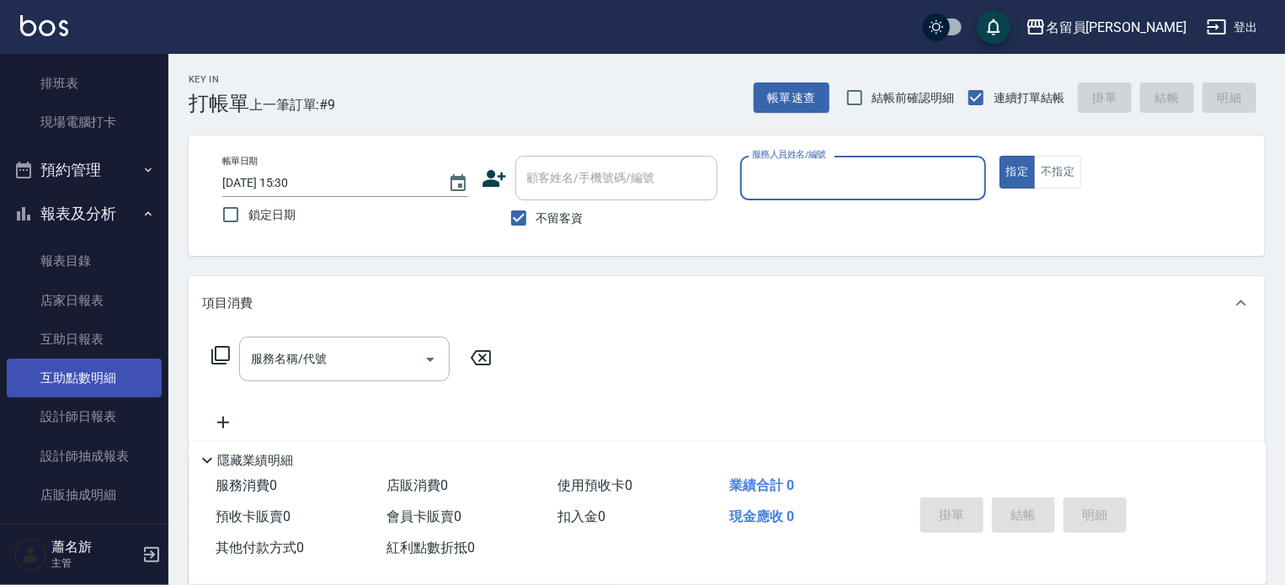
scroll to position [337, 0]
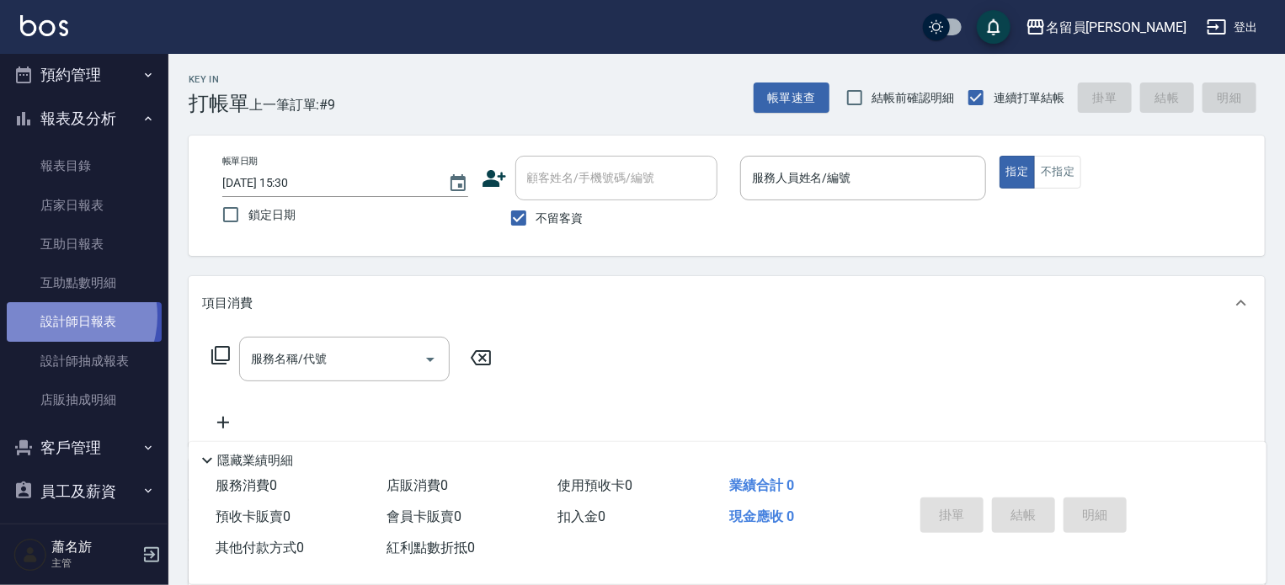
click at [61, 316] on link "設計師日報表" at bounding box center [84, 321] width 155 height 39
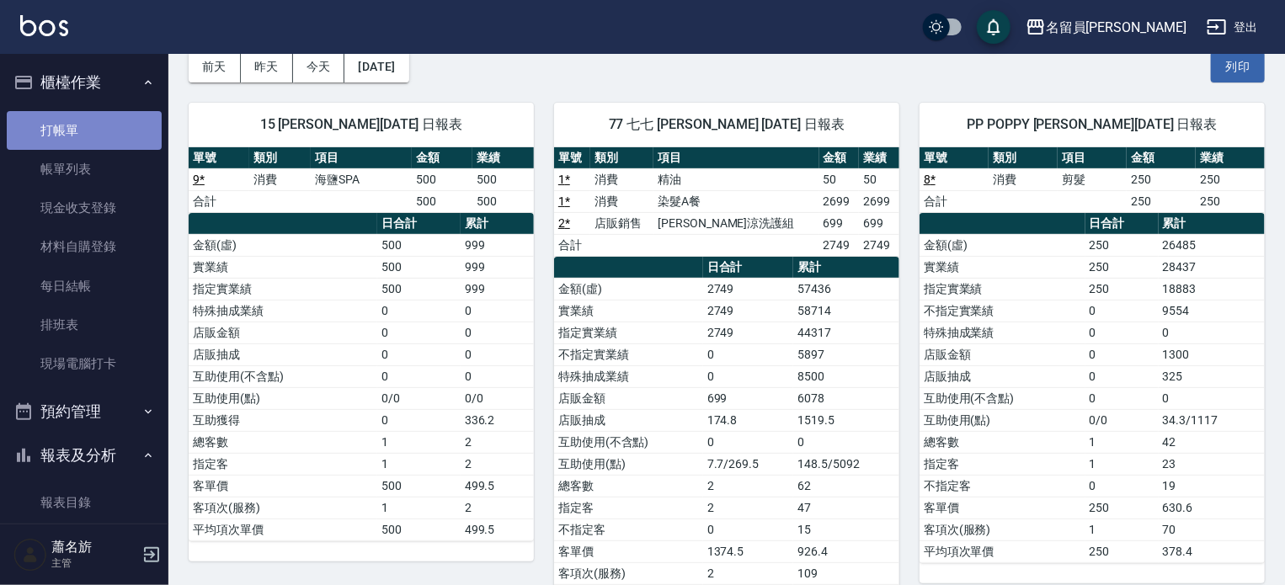
click at [142, 131] on link "打帳單" at bounding box center [84, 130] width 155 height 39
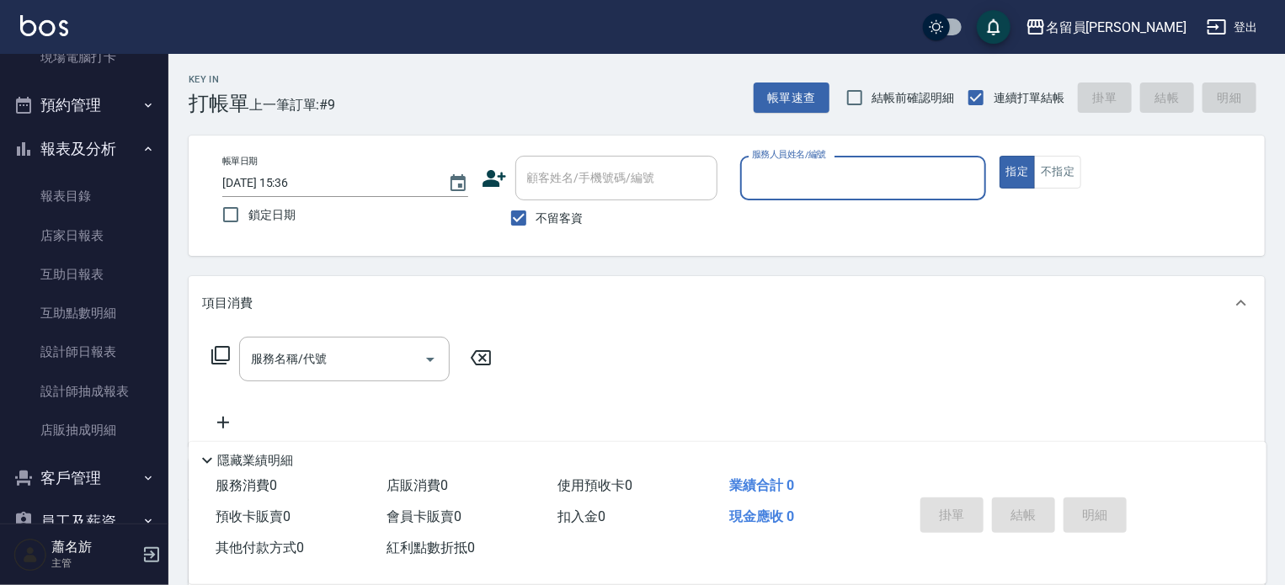
scroll to position [337, 0]
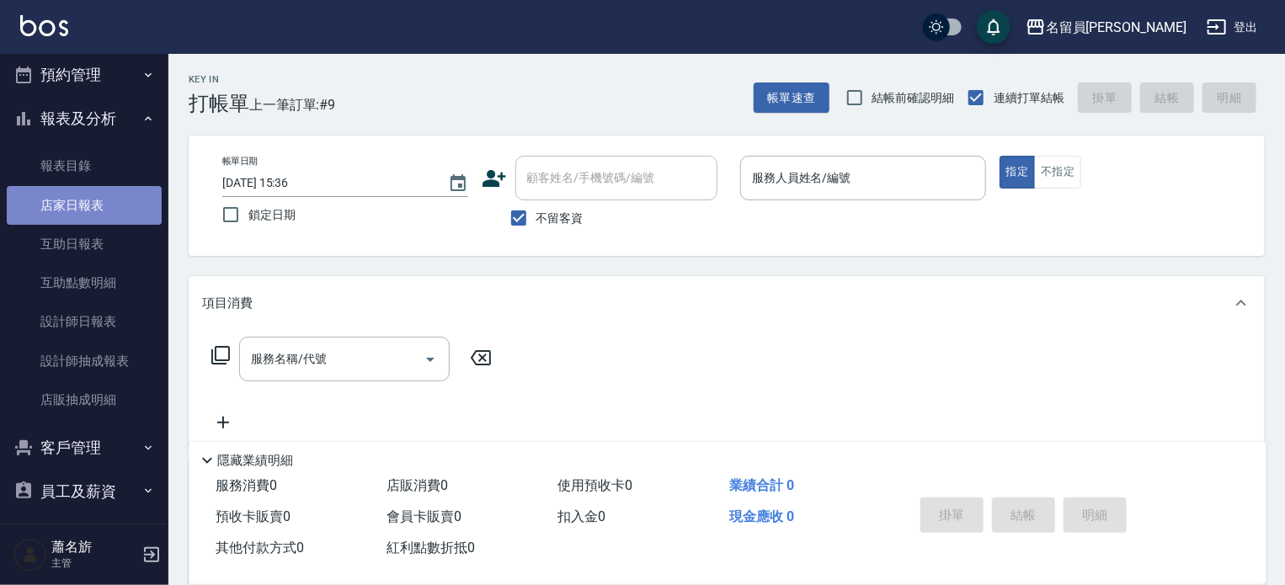
click at [93, 193] on link "店家日報表" at bounding box center [84, 205] width 155 height 39
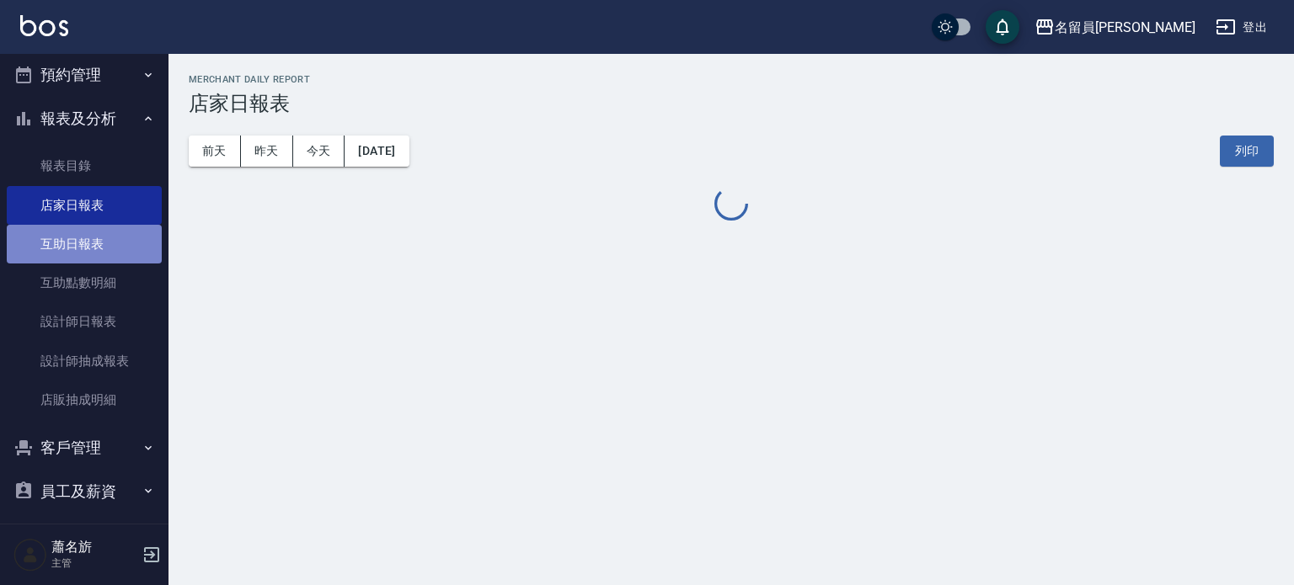
click at [89, 242] on link "互助日報表" at bounding box center [84, 244] width 155 height 39
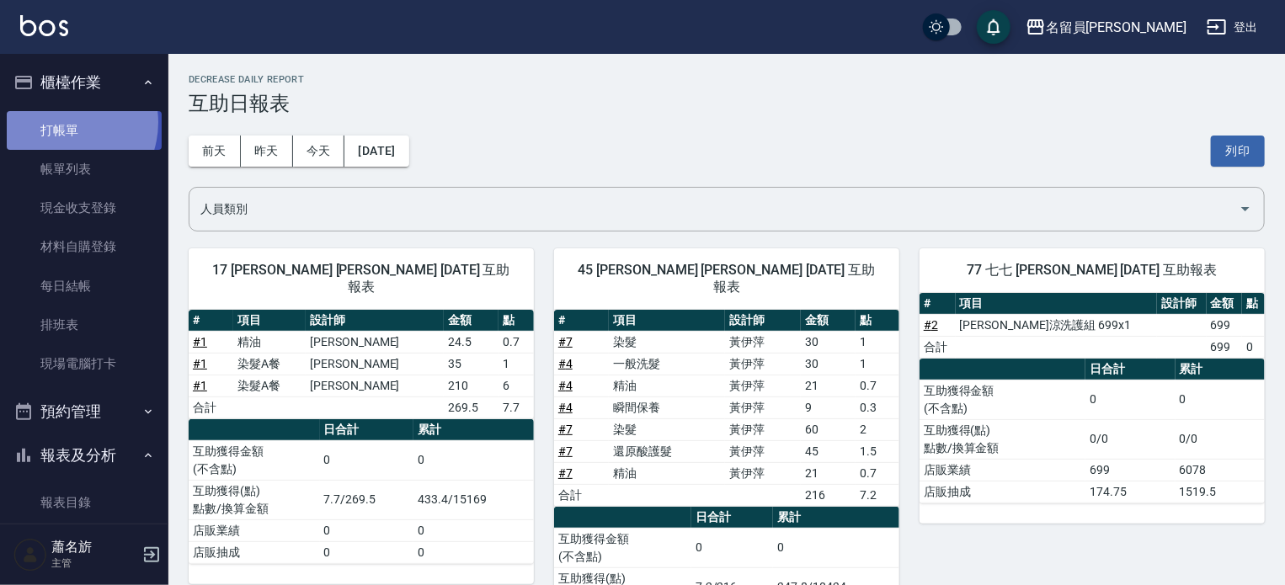
click at [61, 122] on link "打帳單" at bounding box center [84, 130] width 155 height 39
